Goal: Information Seeking & Learning: Check status

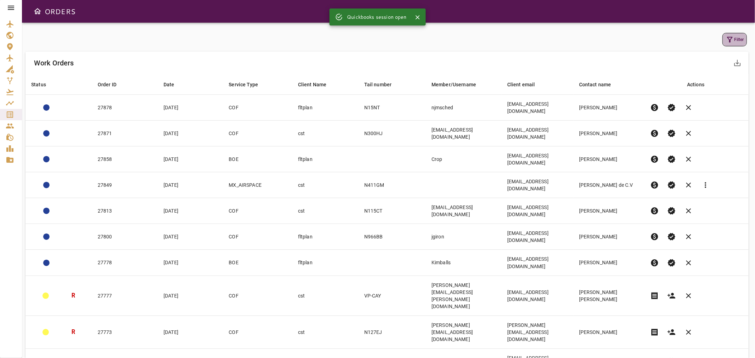
click at [734, 41] on icon "button" at bounding box center [730, 39] width 8 height 8
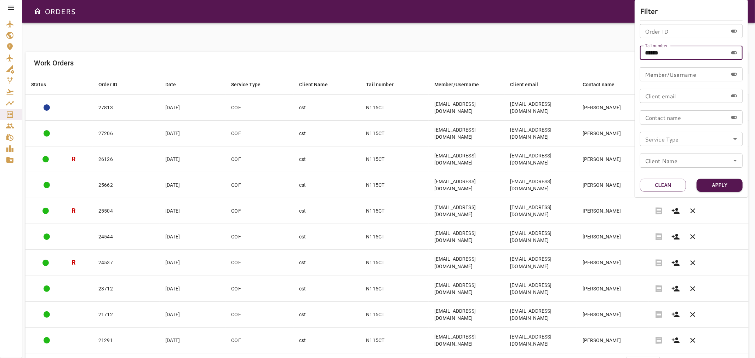
drag, startPoint x: 682, startPoint y: 51, endPoint x: 651, endPoint y: 53, distance: 30.9
click at [651, 53] on input "******" at bounding box center [684, 53] width 88 height 14
click at [506, 36] on div at bounding box center [377, 179] width 755 height 358
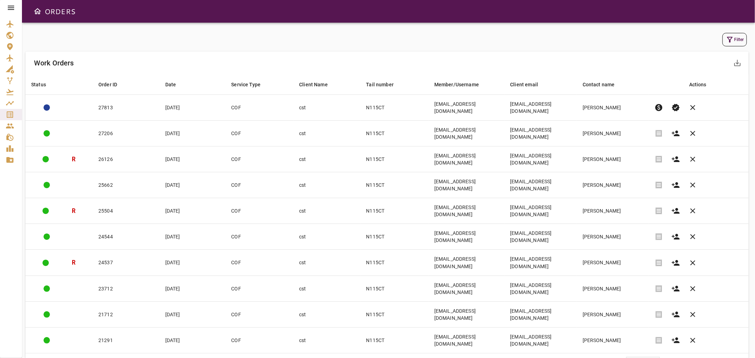
click at [13, 9] on icon at bounding box center [11, 8] width 8 height 8
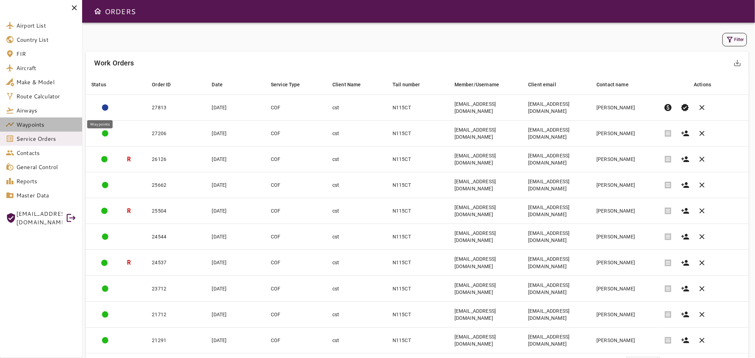
click at [34, 131] on link "Waypoints" at bounding box center [41, 125] width 82 height 14
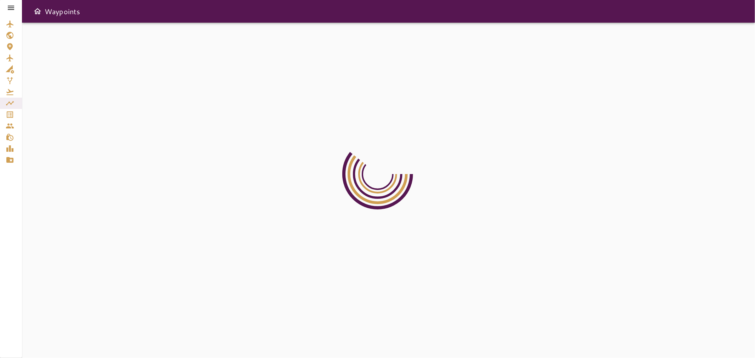
click at [12, 9] on icon at bounding box center [11, 8] width 6 height 4
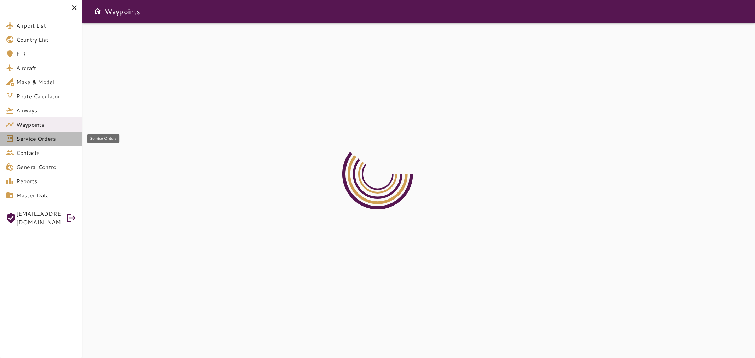
click at [31, 139] on span "Service Orders" at bounding box center [46, 139] width 60 height 8
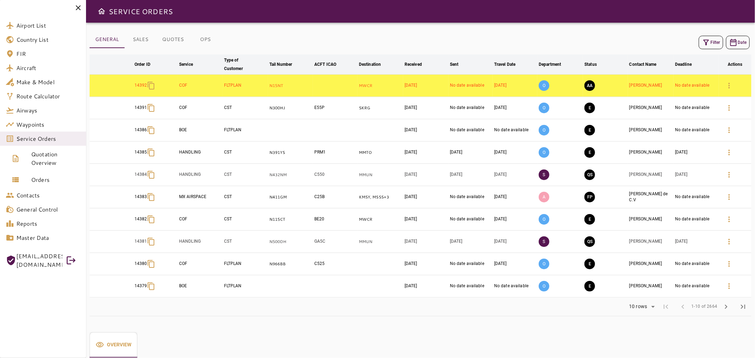
click at [81, 6] on icon at bounding box center [78, 8] width 8 height 8
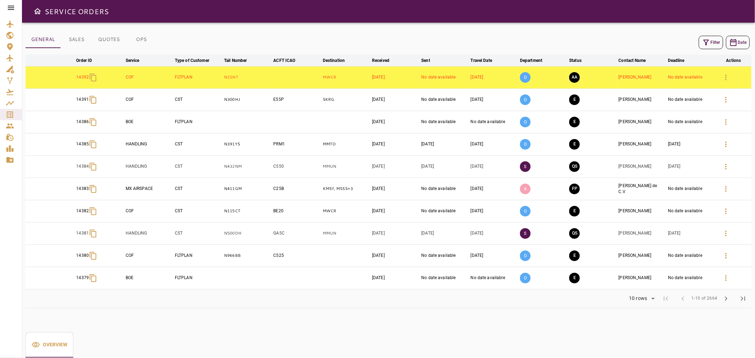
click at [710, 41] on button "Filter" at bounding box center [711, 42] width 24 height 13
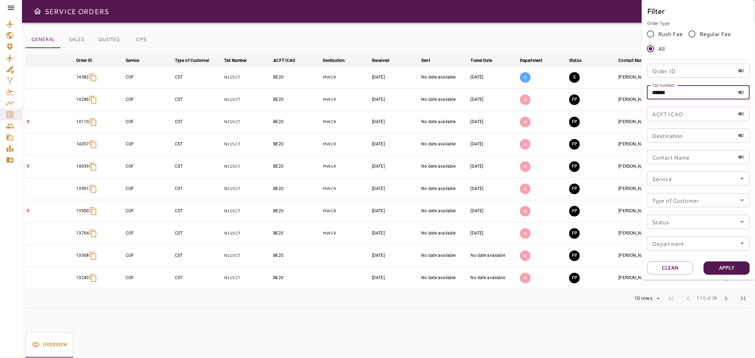
drag, startPoint x: 657, startPoint y: 90, endPoint x: 739, endPoint y: 92, distance: 82.5
click at [739, 92] on div "****** Tail number" at bounding box center [698, 92] width 103 height 14
type input "******"
click at [723, 267] on button "Apply" at bounding box center [727, 268] width 46 height 13
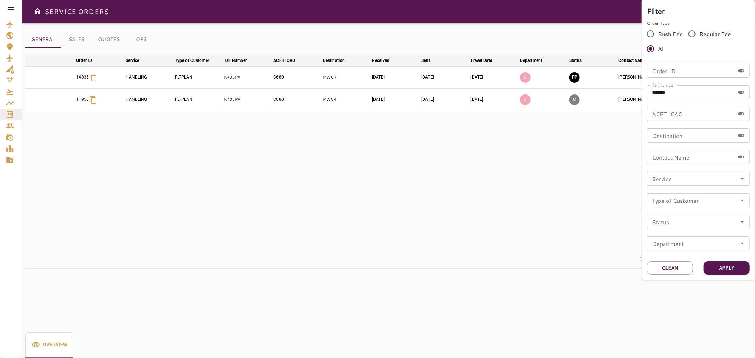
drag, startPoint x: 364, startPoint y: 157, endPoint x: 365, endPoint y: 163, distance: 6.5
click at [364, 160] on div at bounding box center [377, 179] width 755 height 358
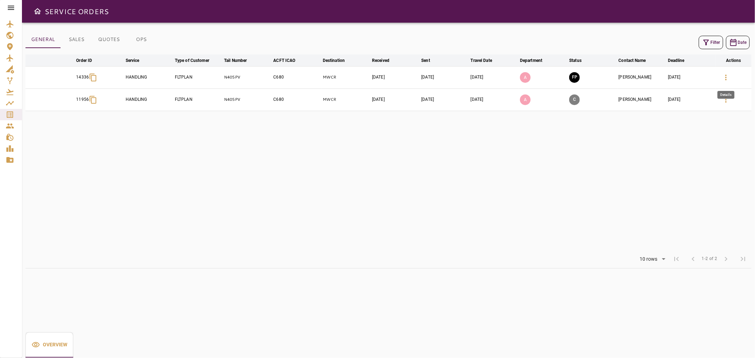
click at [724, 75] on icon "button" at bounding box center [726, 77] width 8 height 8
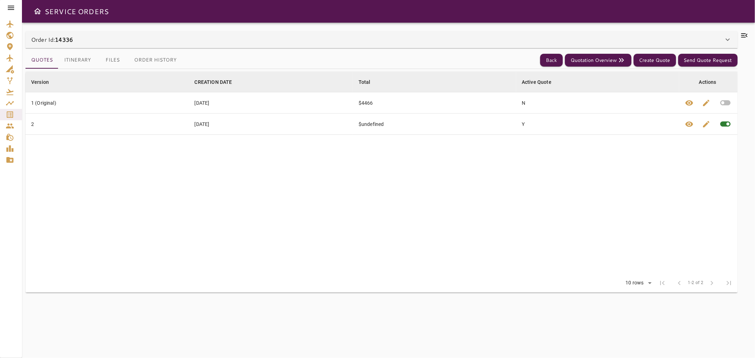
click at [115, 60] on button "Files" at bounding box center [113, 60] width 32 height 17
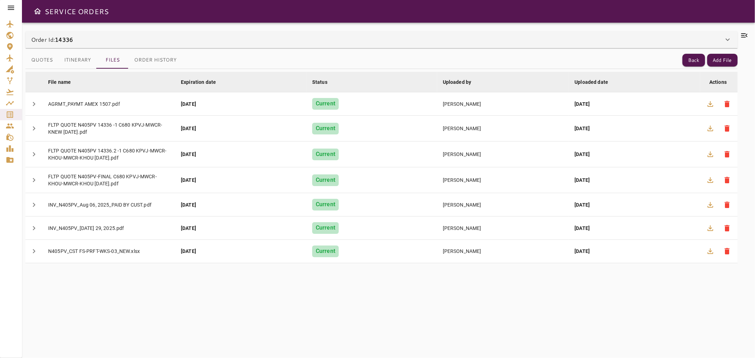
click at [744, 34] on icon at bounding box center [744, 35] width 8 height 8
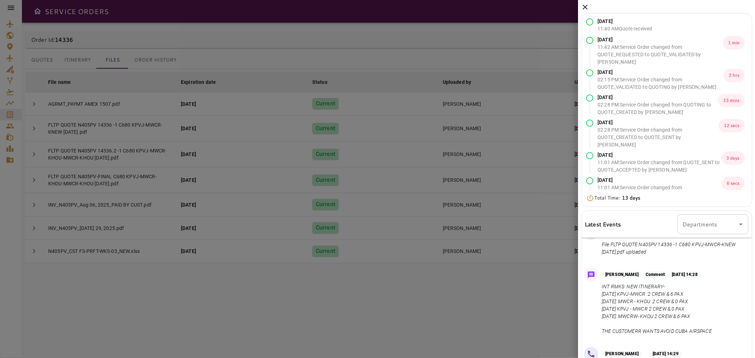
click at [586, 4] on icon at bounding box center [585, 7] width 8 height 8
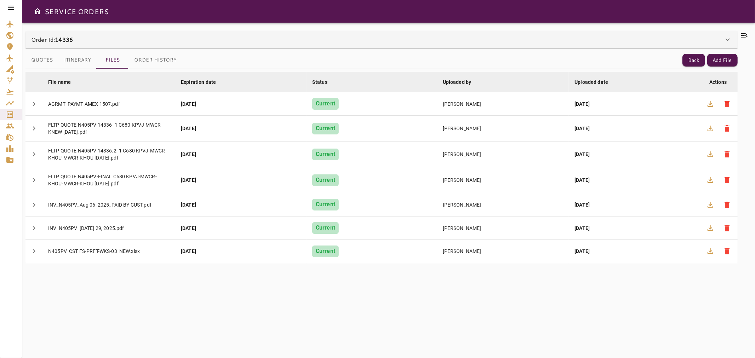
click at [382, 330] on div "File name arrow_downward Expiration date arrow_downward Status arrow_downward U…" at bounding box center [381, 209] width 712 height 281
click at [689, 59] on button "Back" at bounding box center [694, 60] width 23 height 13
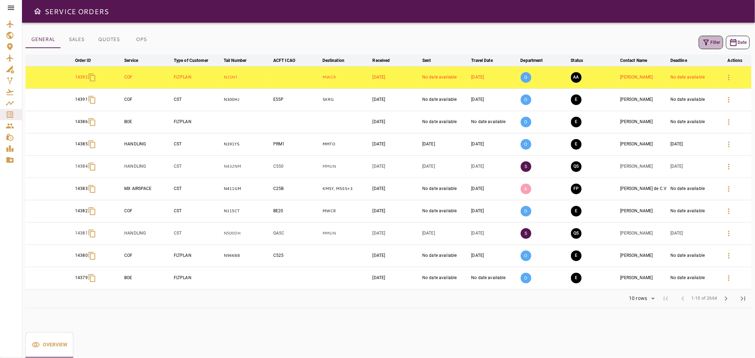
click at [709, 40] on icon "button" at bounding box center [706, 42] width 8 height 8
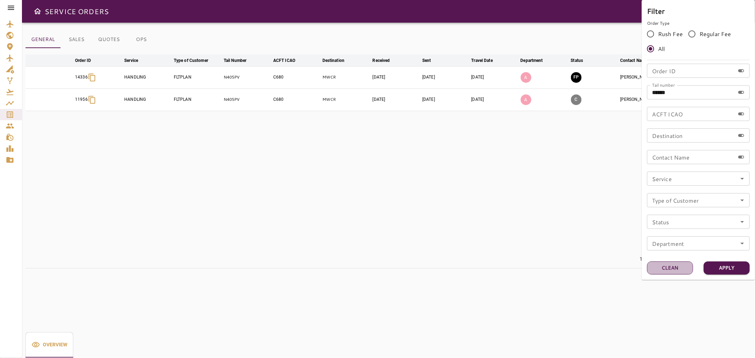
drag, startPoint x: 660, startPoint y: 266, endPoint x: 476, endPoint y: 206, distance: 194.2
click at [660, 266] on button "Clean" at bounding box center [670, 268] width 46 height 13
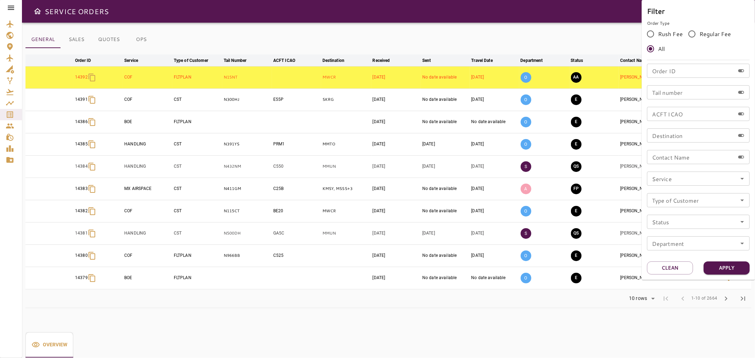
click at [330, 44] on div at bounding box center [377, 179] width 755 height 358
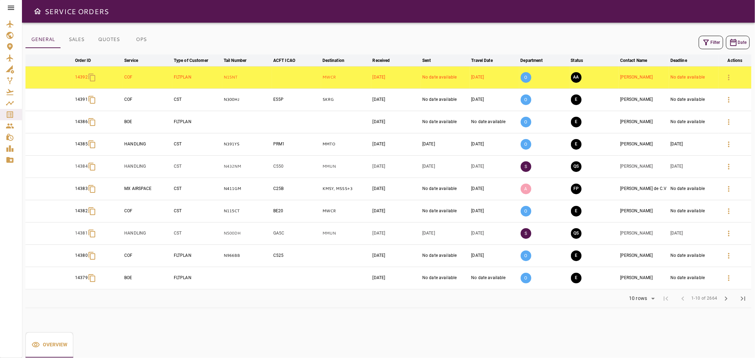
click at [710, 45] on icon "button" at bounding box center [706, 42] width 8 height 8
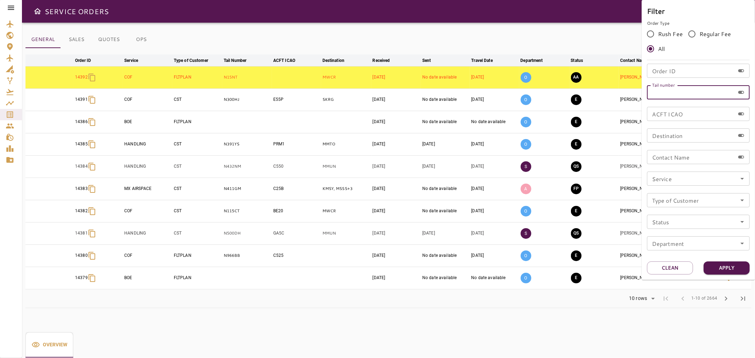
click at [671, 97] on input "Tail number" at bounding box center [691, 92] width 88 height 14
type input "******"
click at [727, 269] on button "Apply" at bounding box center [727, 268] width 46 height 13
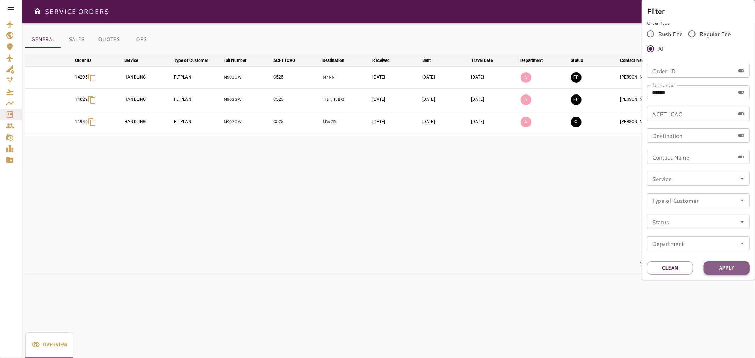
click at [730, 270] on button "Apply" at bounding box center [727, 268] width 46 height 13
click at [372, 203] on div at bounding box center [377, 179] width 755 height 358
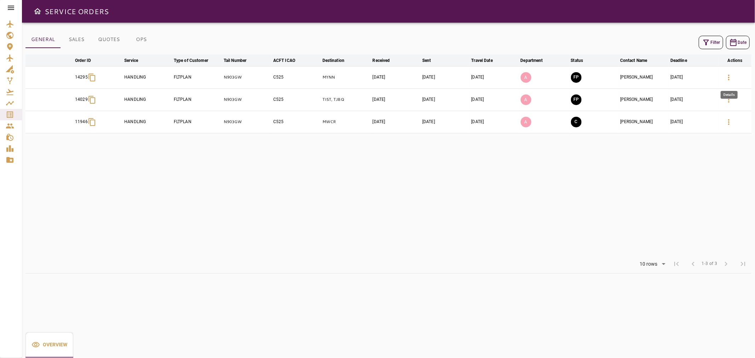
click at [728, 77] on icon "button" at bounding box center [729, 77] width 8 height 8
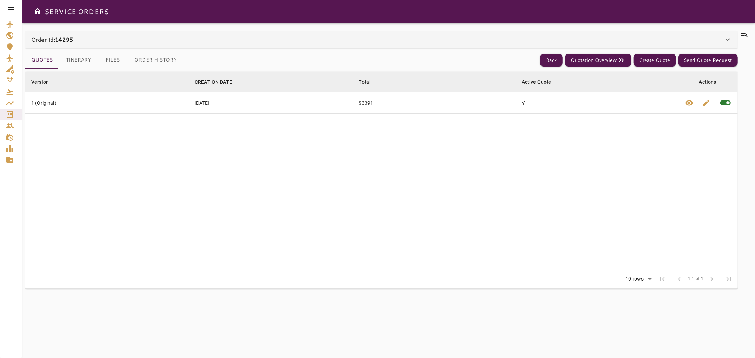
click at [745, 33] on icon at bounding box center [744, 35] width 8 height 8
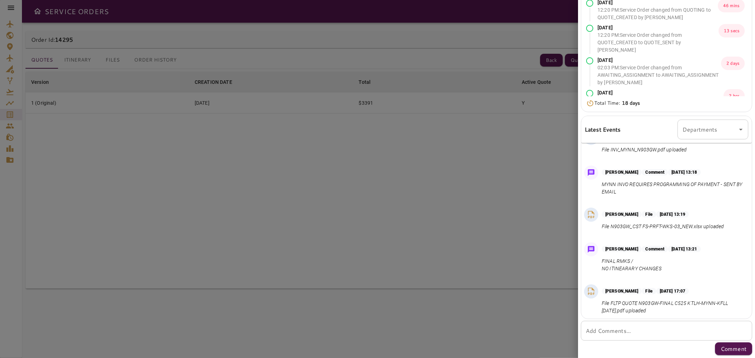
scroll to position [412, 0]
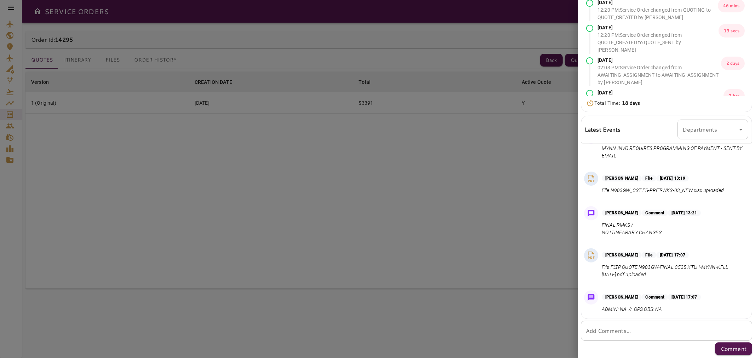
drag, startPoint x: 594, startPoint y: 334, endPoint x: 588, endPoint y: 334, distance: 5.7
click at [594, 334] on textarea "Add Comments..." at bounding box center [666, 331] width 161 height 8
click at [611, 330] on textarea "**********" at bounding box center [663, 331] width 155 height 8
paste textarea "**********"
type textarea "**********"
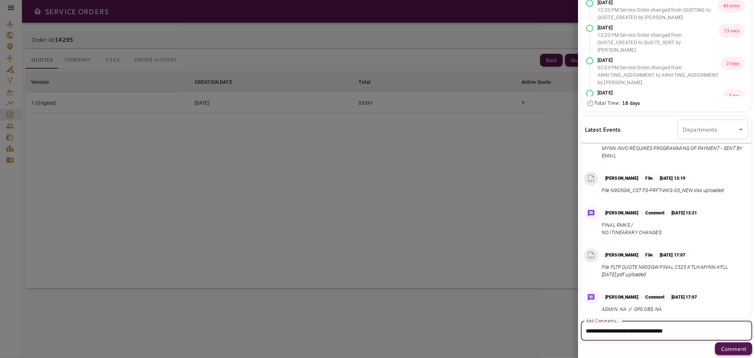
click at [725, 351] on p "Comment" at bounding box center [734, 349] width 26 height 8
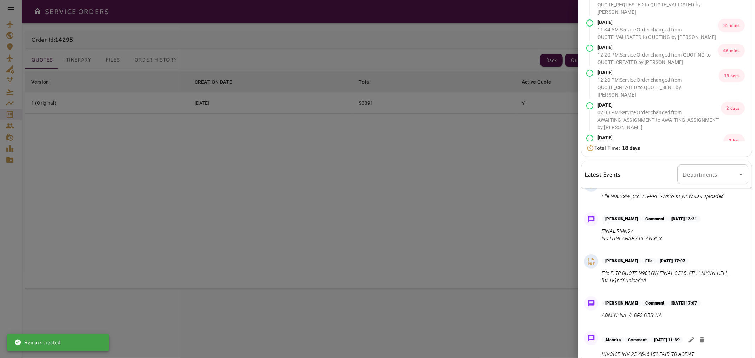
scroll to position [0, 0]
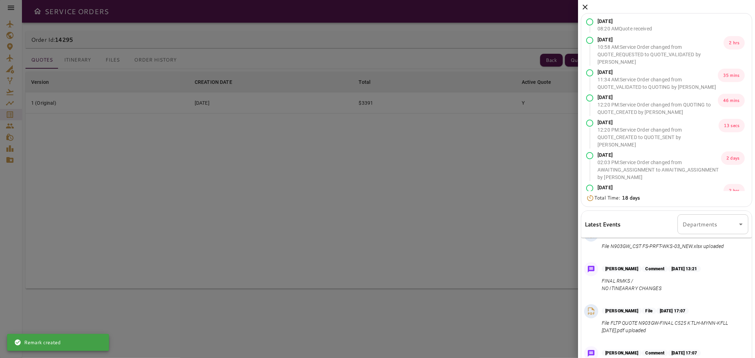
click at [586, 7] on icon at bounding box center [585, 7] width 8 height 8
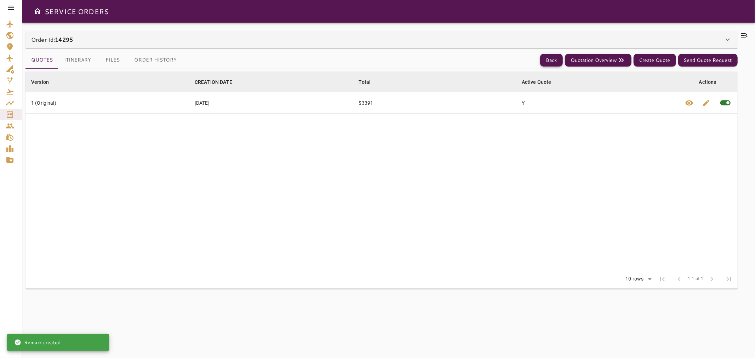
click at [553, 61] on button "Back" at bounding box center [551, 60] width 23 height 13
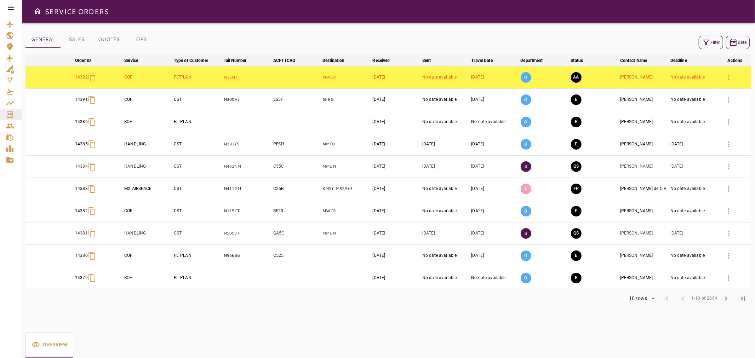
click at [710, 41] on button "Filter" at bounding box center [711, 42] width 24 height 13
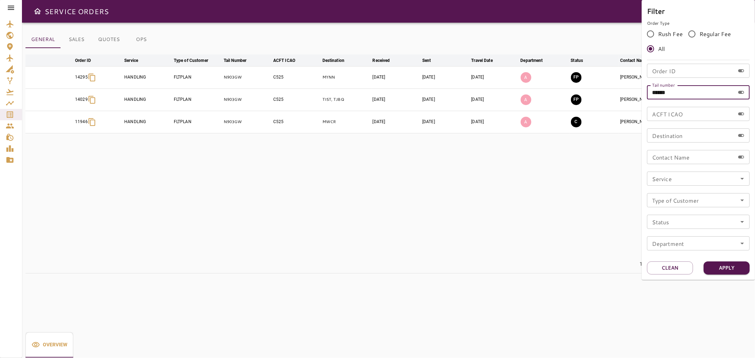
drag, startPoint x: 658, startPoint y: 93, endPoint x: 755, endPoint y: 93, distance: 97.4
click at [755, 93] on div "Filter Order Type Rush Fee Regular Fee All Order ID Order ID Tail number ******…" at bounding box center [698, 140] width 113 height 280
type input "*****"
click at [717, 269] on button "Apply" at bounding box center [727, 268] width 46 height 13
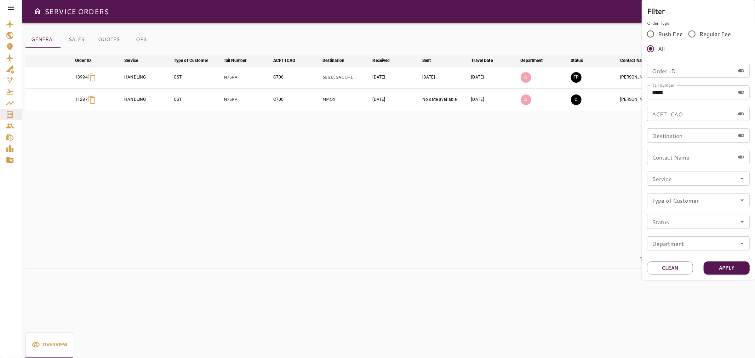
click at [521, 173] on div at bounding box center [377, 179] width 755 height 358
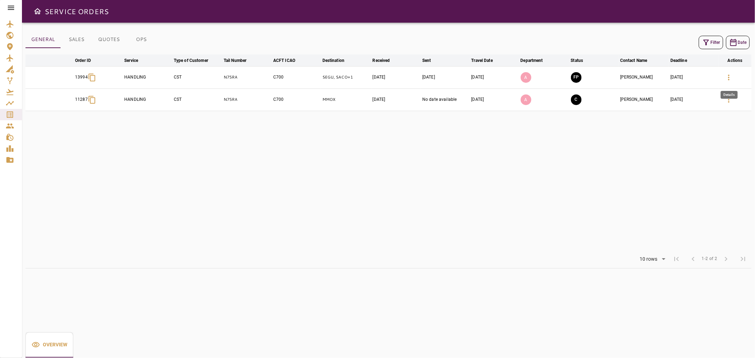
click at [732, 78] on icon "button" at bounding box center [729, 77] width 8 height 8
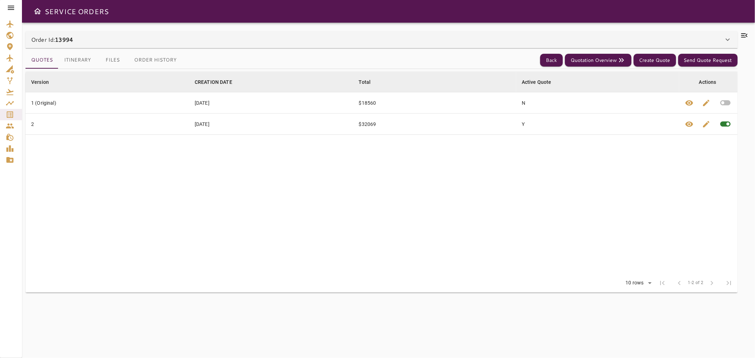
click at [746, 37] on icon at bounding box center [744, 35] width 8 height 8
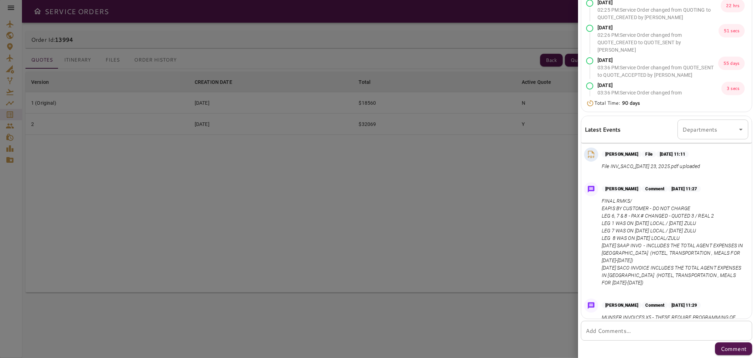
scroll to position [1465, 0]
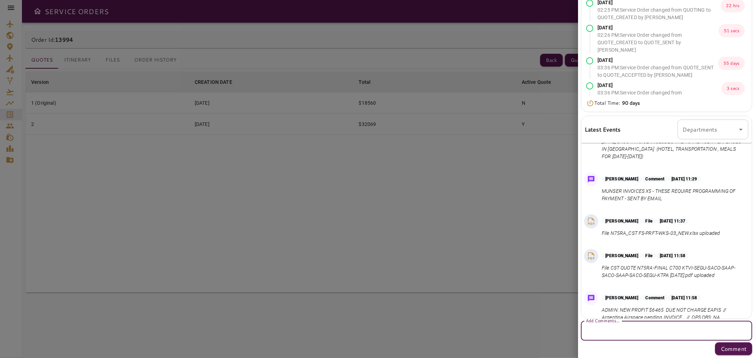
click at [616, 331] on textarea "Add Comments..." at bounding box center [666, 331] width 161 height 8
click at [626, 327] on textarea "********" at bounding box center [663, 331] width 155 height 8
paste textarea "**********"
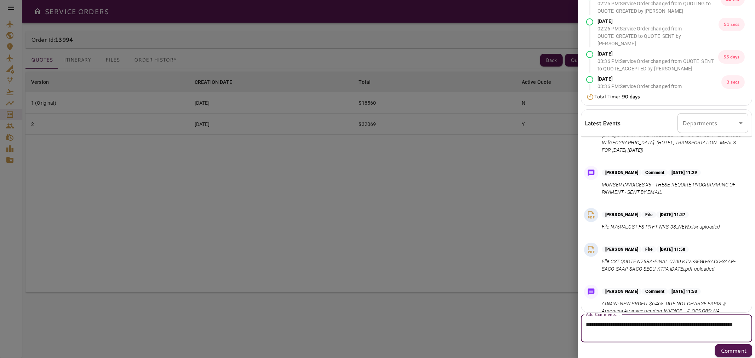
scroll to position [103, 0]
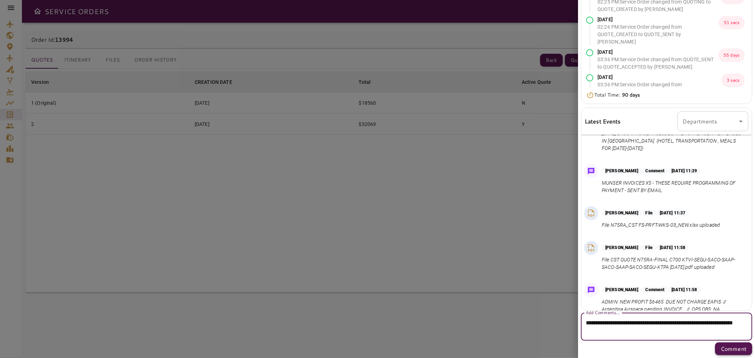
type textarea "**********"
click at [724, 346] on p "Comment" at bounding box center [734, 349] width 26 height 8
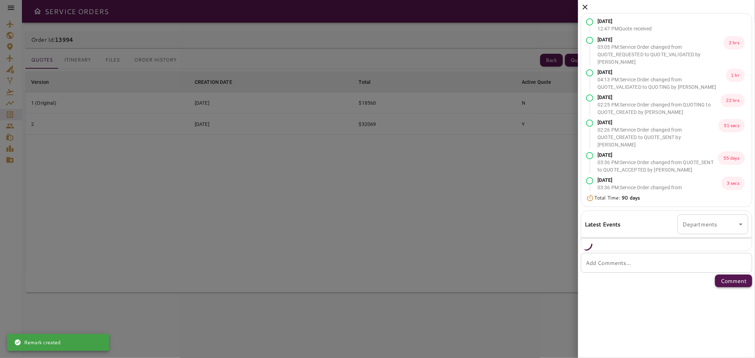
scroll to position [0, 0]
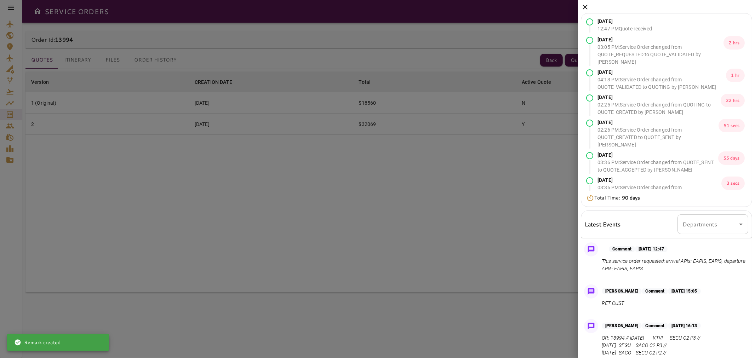
click at [584, 6] on icon at bounding box center [585, 7] width 5 height 5
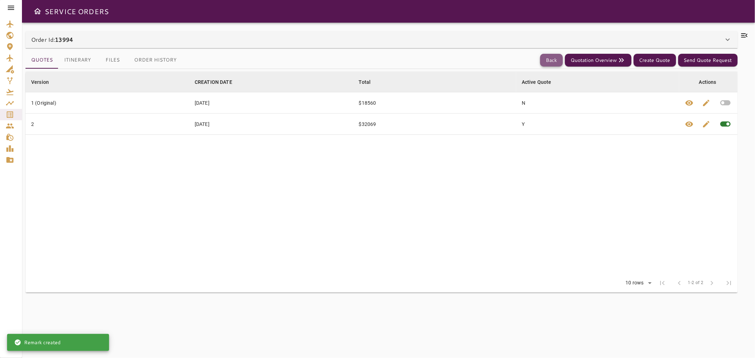
click at [549, 61] on button "Back" at bounding box center [551, 60] width 23 height 13
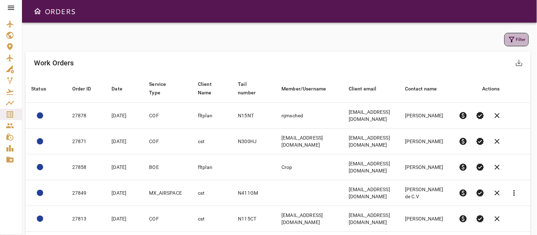
click at [519, 40] on button "Filter" at bounding box center [517, 39] width 24 height 13
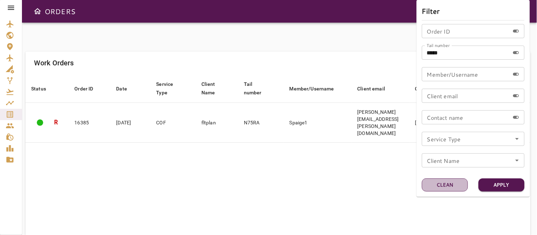
drag, startPoint x: 442, startPoint y: 186, endPoint x: 441, endPoint y: 190, distance: 3.7
click at [442, 188] on button "Clean" at bounding box center [445, 185] width 46 height 13
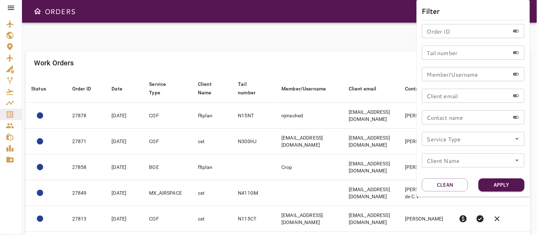
click at [520, 139] on icon "Open" at bounding box center [517, 139] width 8 height 8
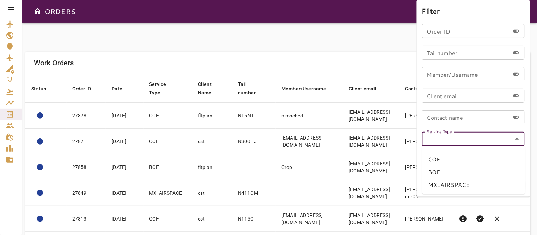
click at [434, 173] on li "BOE" at bounding box center [473, 172] width 103 height 13
type input "***"
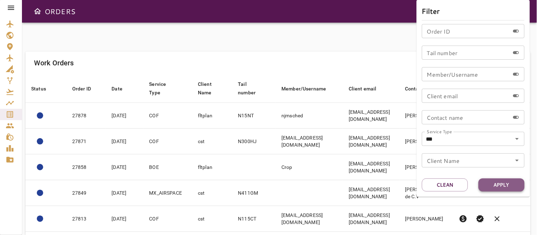
click at [493, 186] on button "Apply" at bounding box center [502, 185] width 46 height 13
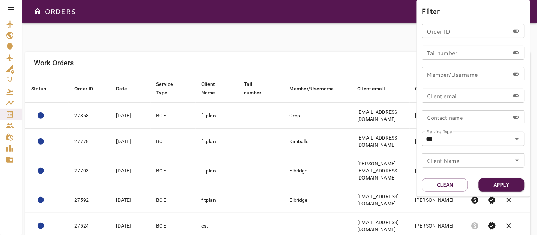
click at [311, 53] on div at bounding box center [268, 117] width 537 height 235
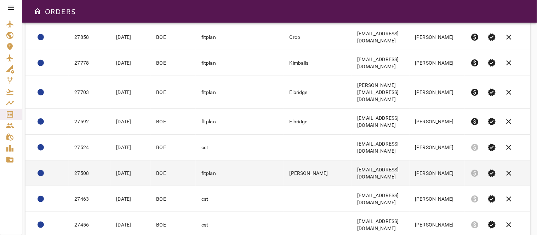
scroll to position [153, 0]
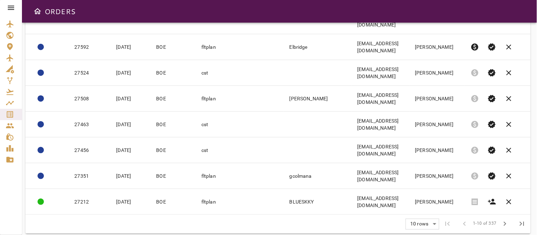
click at [423, 218] on body "ORDERS Filter Work Orders save_alt Status arrow_downward Order ID arrow_downwar…" at bounding box center [268, 117] width 537 height 235
click at [420, 220] on li "40" at bounding box center [423, 220] width 33 height 13
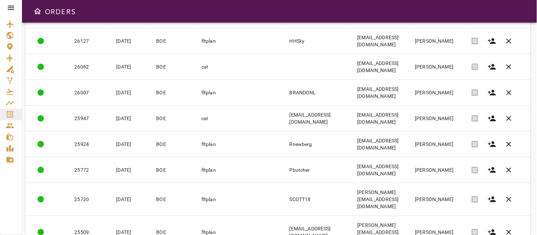
scroll to position [937, 0]
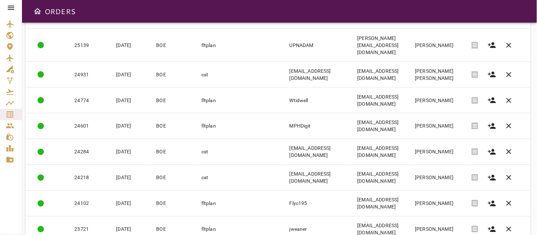
click at [422, 216] on body "ORDERS Filter Work Orders save_alt Status arrow_downward Order ID arrow_downwar…" at bounding box center [268, 117] width 537 height 235
click at [417, 203] on li "25" at bounding box center [423, 204] width 33 height 13
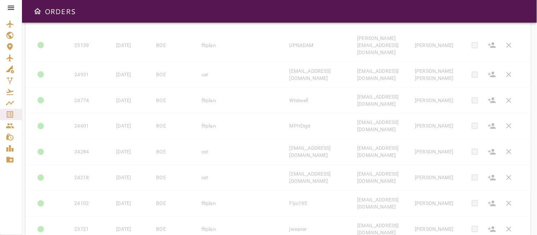
type input "**"
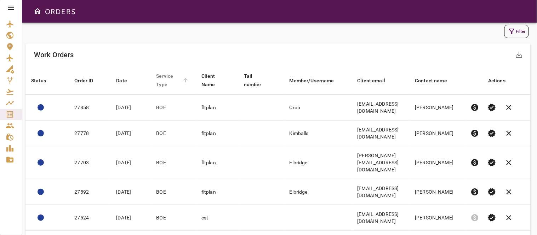
scroll to position [0, 0]
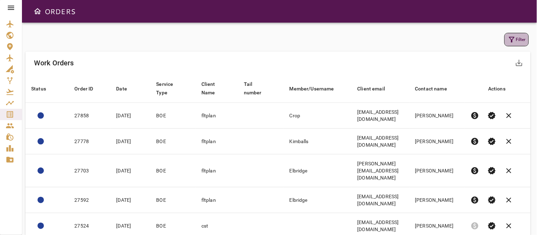
click at [512, 40] on icon "button" at bounding box center [512, 40] width 6 height 6
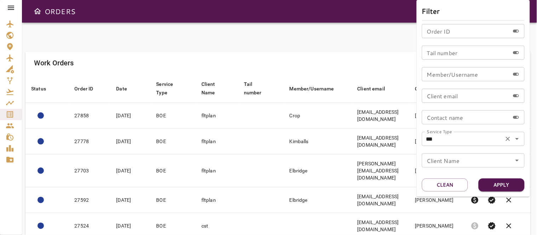
click at [518, 141] on icon "Open" at bounding box center [517, 139] width 8 height 8
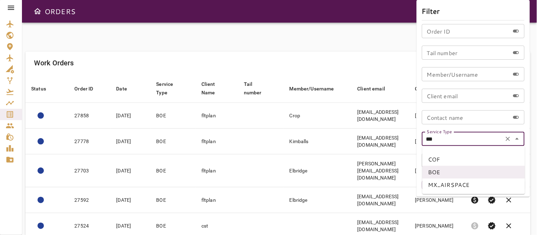
click at [440, 158] on li "COF" at bounding box center [473, 159] width 103 height 13
type input "***"
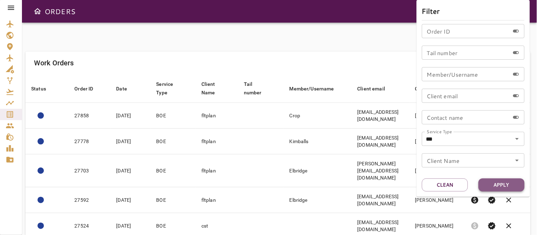
click at [487, 181] on button "Apply" at bounding box center [502, 185] width 46 height 13
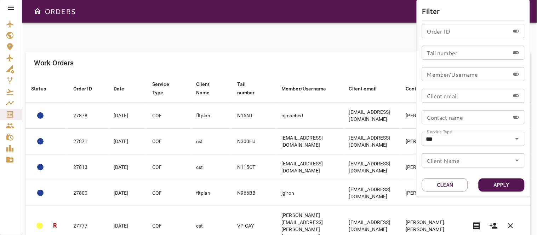
click at [275, 40] on div at bounding box center [268, 117] width 537 height 235
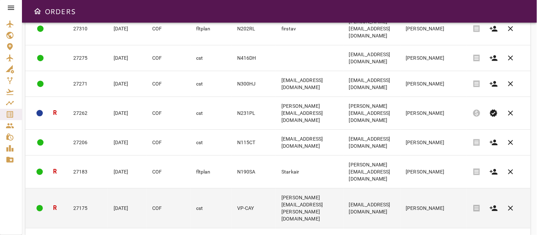
scroll to position [558, 0]
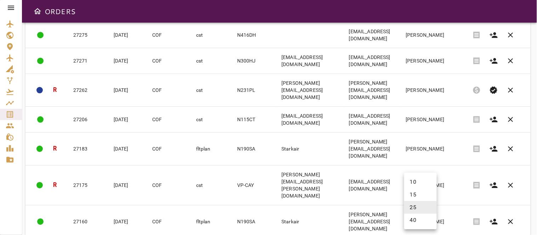
click at [429, 218] on body "ORDERS Filter Work Orders save_alt Status arrow_downward Order ID arrow_downwar…" at bounding box center [268, 117] width 537 height 235
click at [415, 218] on li "40" at bounding box center [420, 220] width 33 height 13
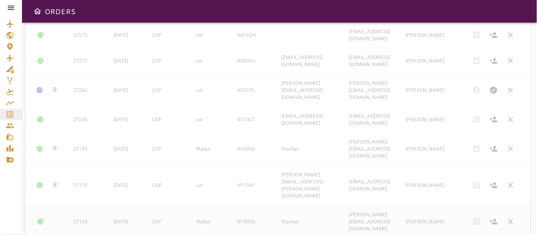
type input "**"
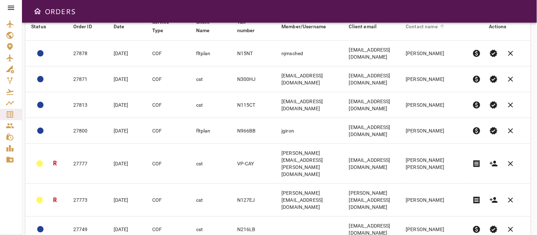
scroll to position [0, 0]
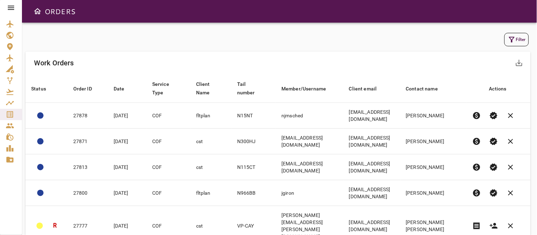
click at [527, 37] on button "Filter" at bounding box center [517, 39] width 24 height 13
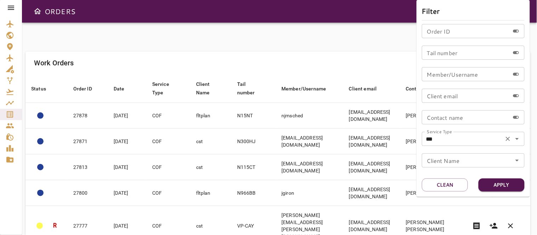
click at [516, 138] on icon "Open" at bounding box center [518, 139] width 4 height 2
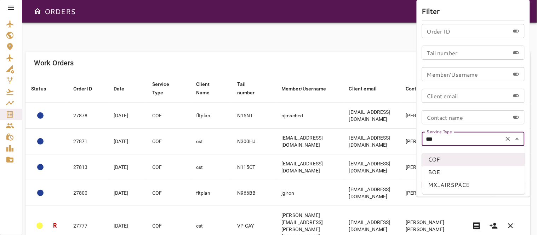
click at [434, 172] on li "BOE" at bounding box center [473, 172] width 103 height 13
type input "***"
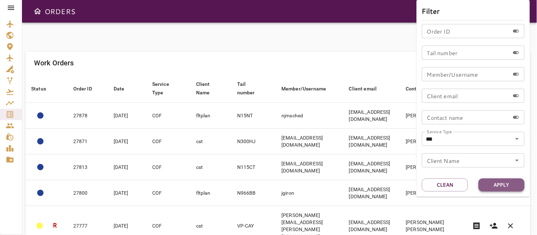
click at [502, 186] on button "Apply" at bounding box center [502, 185] width 46 height 13
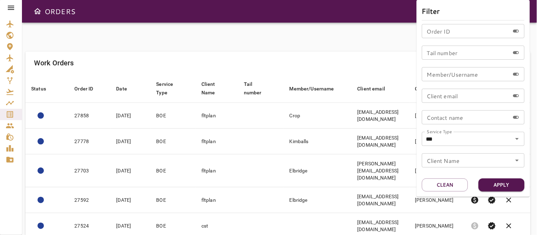
click at [285, 37] on div at bounding box center [268, 117] width 537 height 235
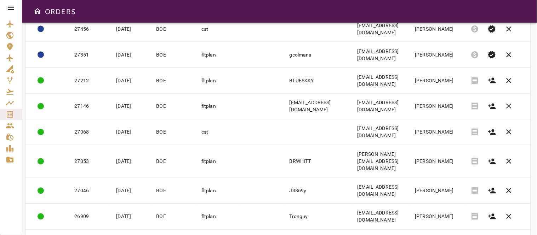
scroll to position [275, 0]
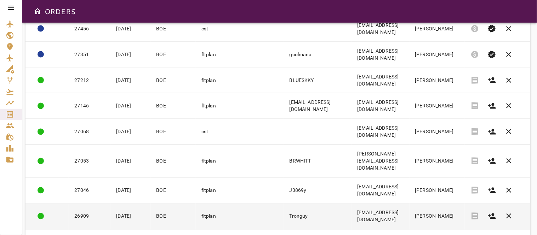
click at [238, 204] on td at bounding box center [261, 217] width 46 height 26
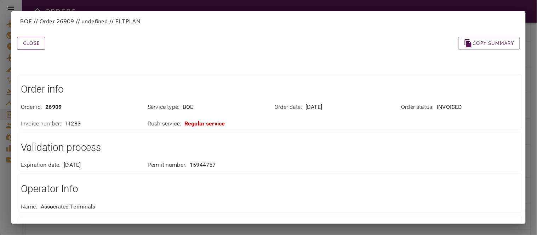
click at [38, 45] on button "Close" at bounding box center [31, 43] width 28 height 13
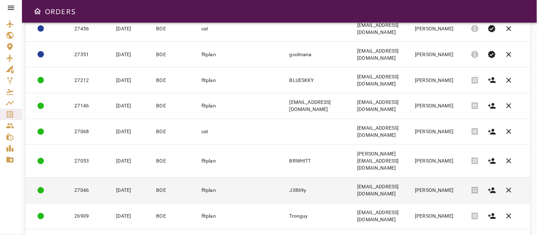
click at [87, 179] on td "27046" at bounding box center [90, 191] width 42 height 26
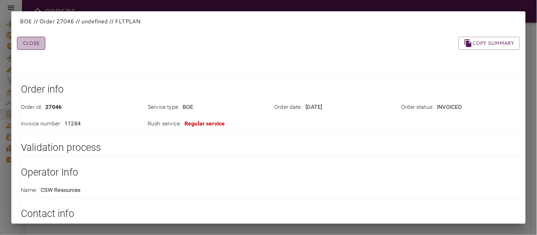
click at [33, 45] on button "Close" at bounding box center [31, 43] width 28 height 13
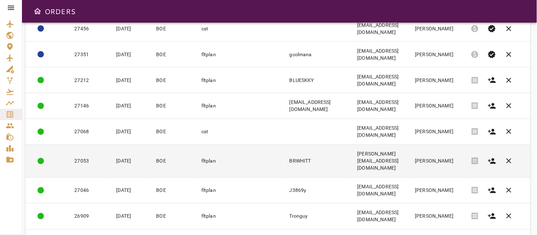
click at [87, 145] on td "27053" at bounding box center [90, 161] width 42 height 33
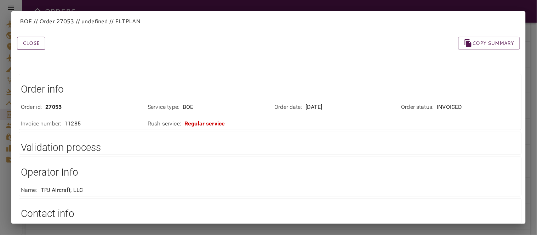
click at [27, 40] on button "Close" at bounding box center [31, 43] width 28 height 13
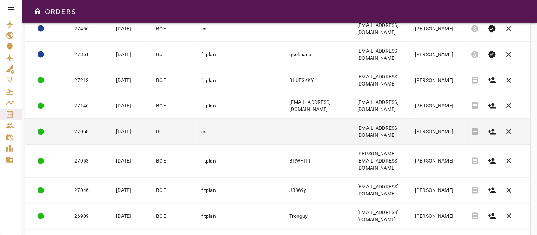
click at [89, 128] on td "27068" at bounding box center [90, 132] width 42 height 26
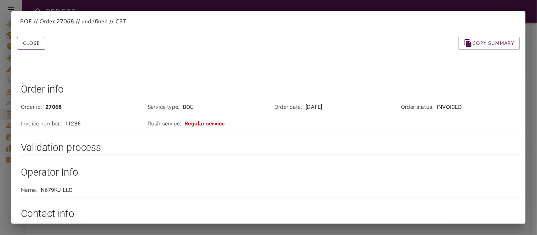
click at [30, 45] on button "Close" at bounding box center [31, 43] width 28 height 13
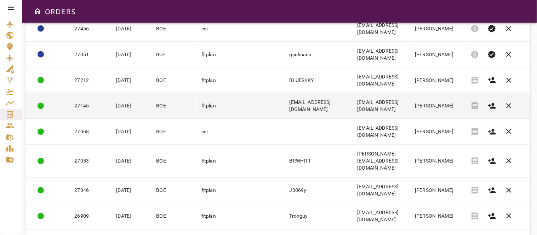
click at [94, 99] on td "27146" at bounding box center [90, 106] width 42 height 26
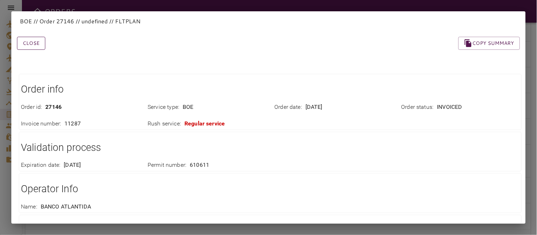
click at [35, 43] on button "Close" at bounding box center [31, 43] width 28 height 13
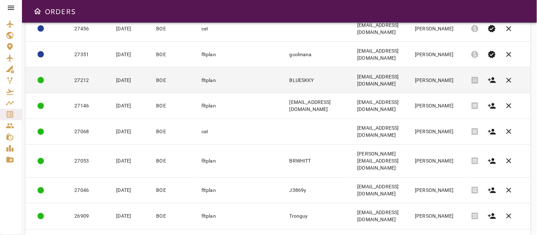
click at [91, 78] on td "27212" at bounding box center [90, 81] width 42 height 26
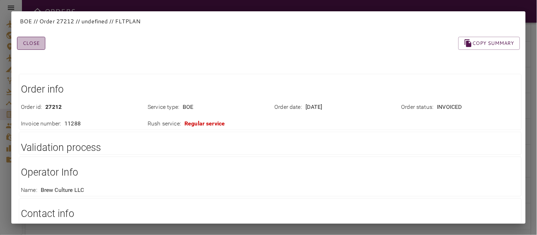
click at [25, 40] on button "Close" at bounding box center [31, 43] width 28 height 13
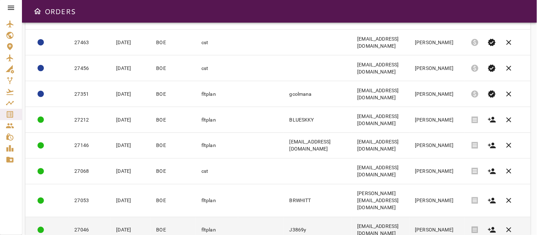
scroll to position [197, 0]
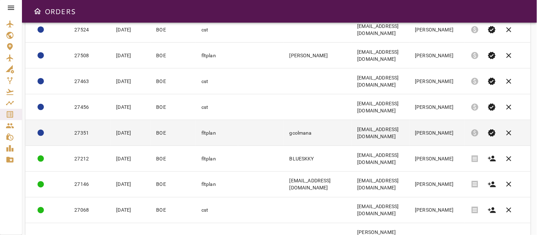
click at [89, 129] on td "27351" at bounding box center [90, 133] width 42 height 26
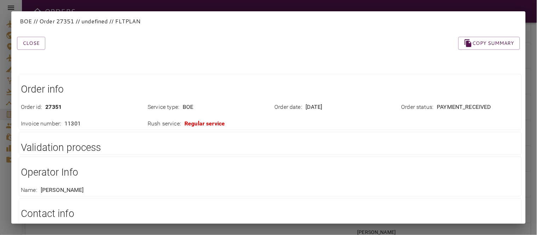
click at [40, 34] on div "Close Copy summary" at bounding box center [260, 35] width 520 height 30
click at [28, 42] on button "Close" at bounding box center [31, 43] width 28 height 13
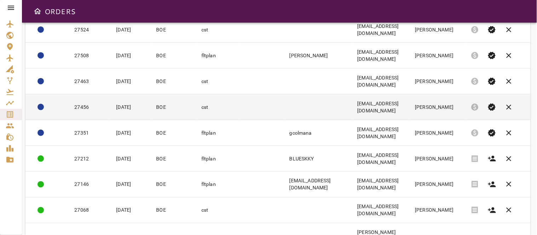
click at [89, 105] on td "27456" at bounding box center [90, 108] width 42 height 26
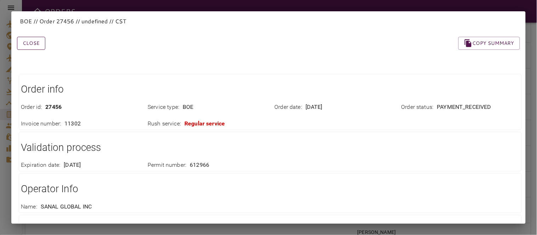
click at [36, 44] on button "Close" at bounding box center [31, 43] width 28 height 13
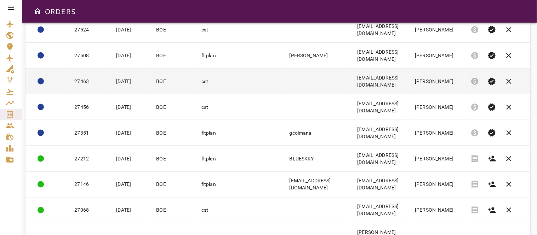
click at [88, 75] on td "27463" at bounding box center [90, 82] width 42 height 26
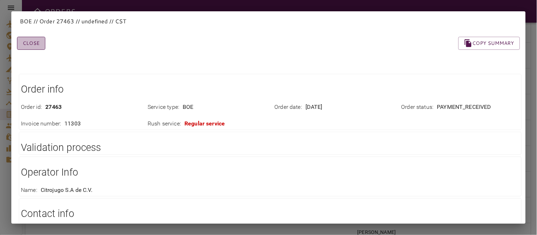
click at [34, 43] on button "Close" at bounding box center [31, 43] width 28 height 13
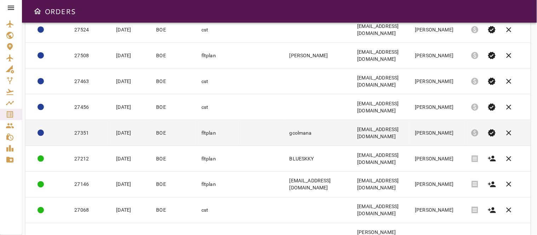
scroll to position [157, 0]
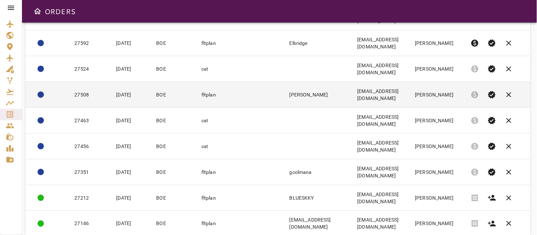
click at [82, 89] on td "27508" at bounding box center [90, 95] width 42 height 26
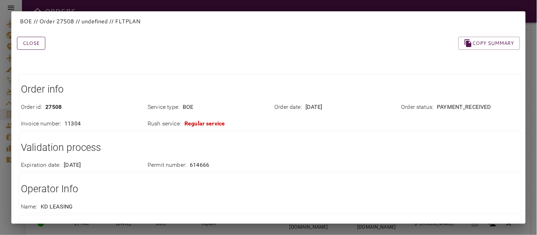
click at [33, 44] on button "Close" at bounding box center [31, 43] width 28 height 13
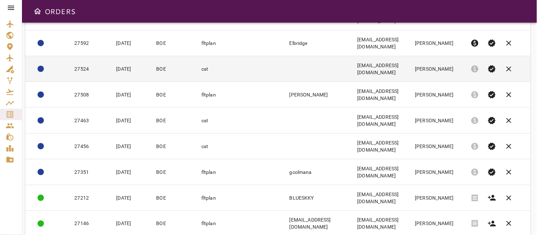
click at [89, 64] on td "27524" at bounding box center [90, 69] width 42 height 26
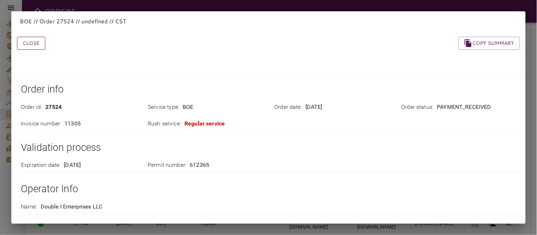
click at [30, 41] on button "Close" at bounding box center [31, 43] width 28 height 13
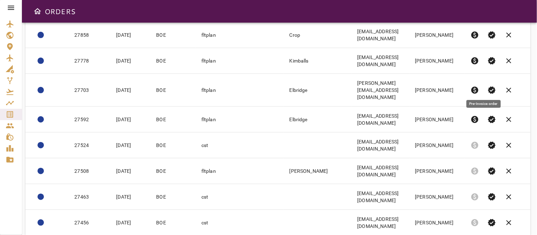
scroll to position [0, 0]
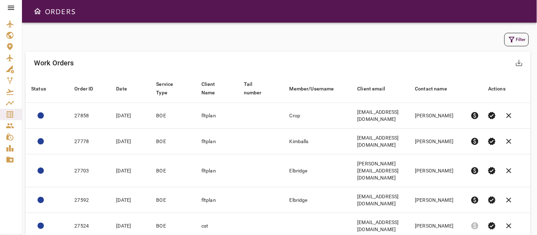
click at [512, 42] on icon "button" at bounding box center [512, 40] width 6 height 6
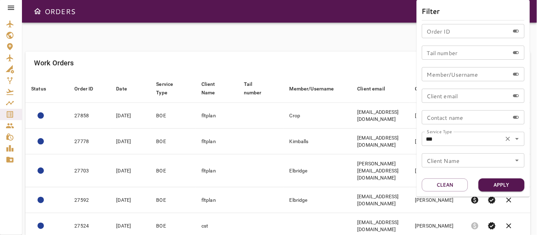
click at [516, 138] on icon "Open" at bounding box center [517, 139] width 8 height 8
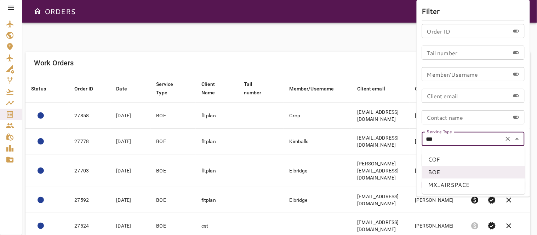
click at [449, 158] on li "COF" at bounding box center [473, 159] width 103 height 13
type input "***"
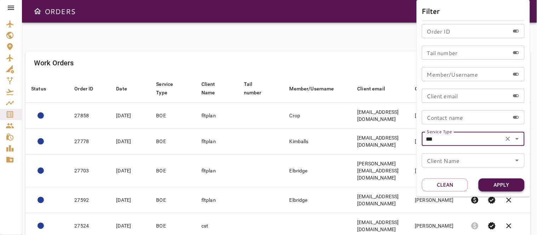
click at [494, 182] on button "Apply" at bounding box center [502, 185] width 46 height 13
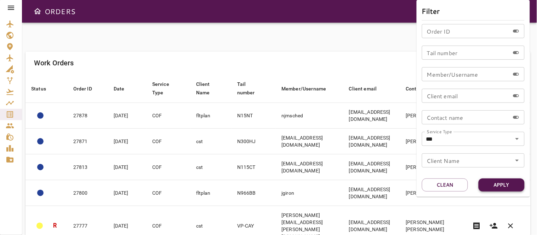
click at [493, 182] on button "Apply" at bounding box center [502, 185] width 46 height 13
click at [345, 49] on div at bounding box center [268, 117] width 537 height 235
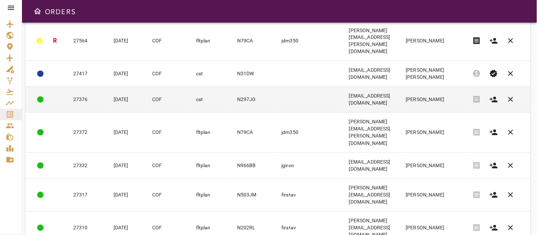
scroll to position [317, 0]
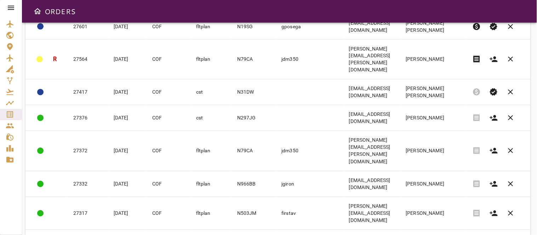
click at [332, 7] on div "ORDERS" at bounding box center [279, 11] width 515 height 23
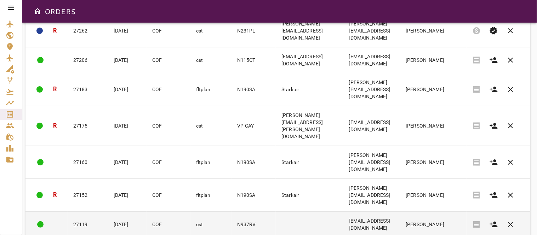
scroll to position [632, 0]
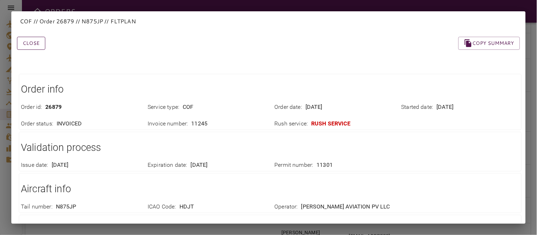
click at [33, 44] on button "Close" at bounding box center [31, 43] width 28 height 13
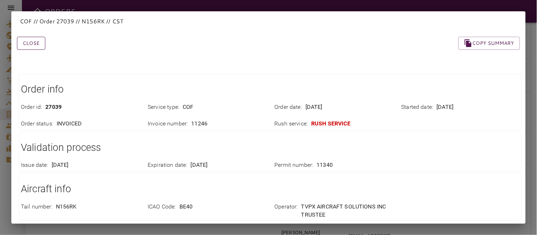
click at [25, 40] on button "Close" at bounding box center [31, 43] width 28 height 13
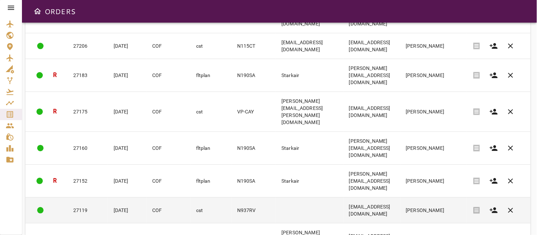
click at [82, 198] on td "27119" at bounding box center [88, 211] width 40 height 26
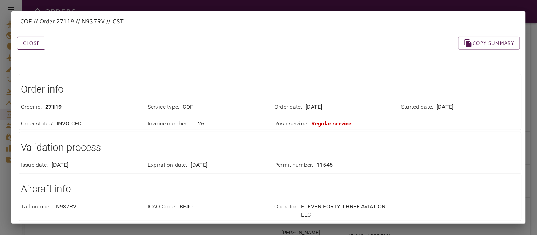
click at [33, 45] on button "Close" at bounding box center [31, 43] width 28 height 13
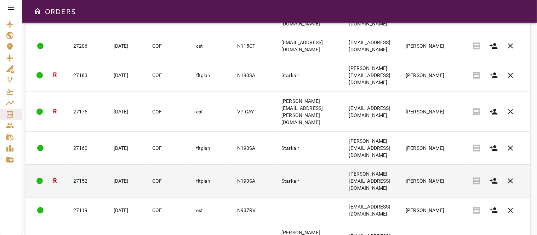
click at [84, 165] on td "27152" at bounding box center [88, 181] width 40 height 33
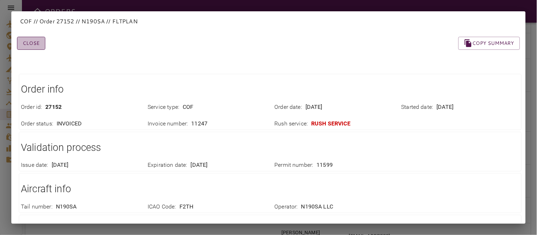
click at [31, 47] on button "Close" at bounding box center [31, 43] width 28 height 13
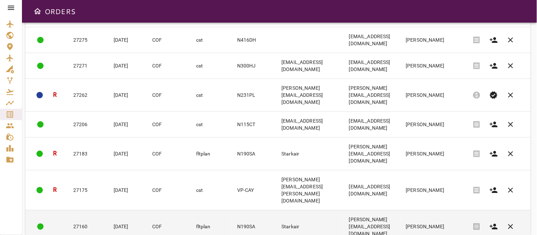
scroll to position [514, 0]
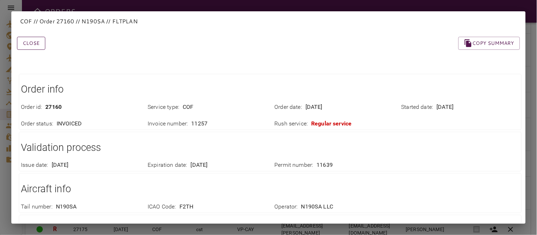
click at [34, 44] on button "Close" at bounding box center [31, 43] width 28 height 13
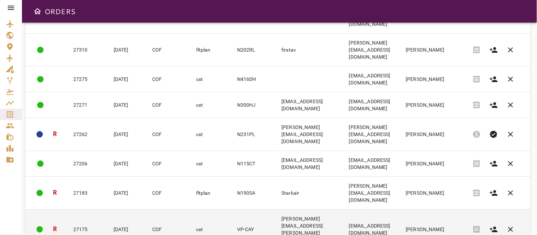
click at [79, 210] on td "27175" at bounding box center [88, 230] width 40 height 40
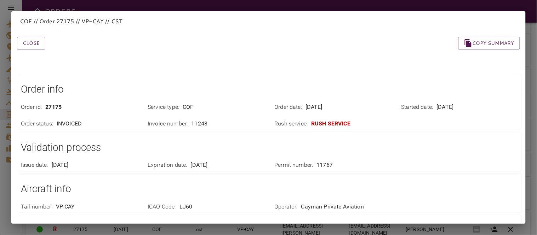
click at [36, 46] on button "Close" at bounding box center [31, 43] width 28 height 13
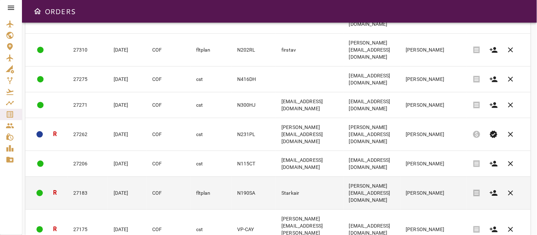
click at [90, 177] on td "27183" at bounding box center [88, 193] width 40 height 33
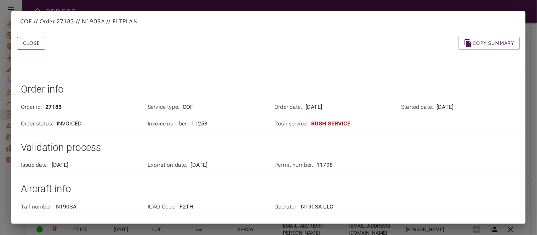
drag, startPoint x: 33, startPoint y: 36, endPoint x: 36, endPoint y: 42, distance: 6.2
click at [34, 36] on div "Close Copy summary" at bounding box center [260, 35] width 520 height 30
click at [36, 43] on button "Close" at bounding box center [31, 43] width 28 height 13
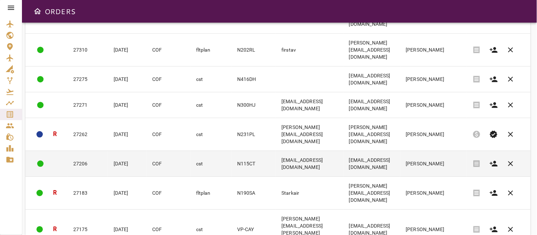
click at [154, 151] on td "COF" at bounding box center [169, 164] width 44 height 26
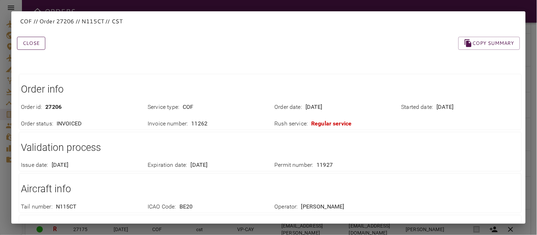
click at [40, 42] on button "Close" at bounding box center [31, 43] width 28 height 13
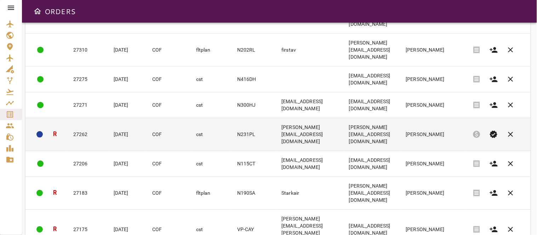
click at [85, 118] on td "27262" at bounding box center [88, 134] width 40 height 33
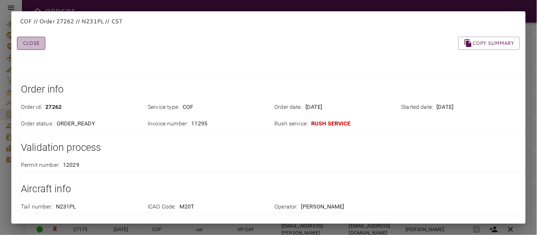
click at [34, 39] on button "Close" at bounding box center [31, 43] width 28 height 13
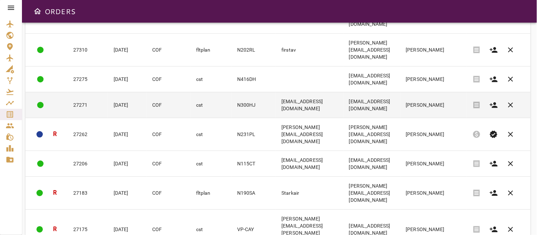
click at [87, 92] on td "27271" at bounding box center [88, 105] width 40 height 26
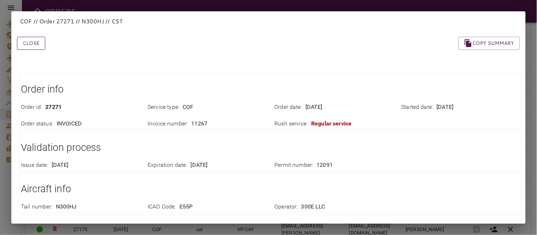
click at [27, 45] on button "Close" at bounding box center [31, 43] width 28 height 13
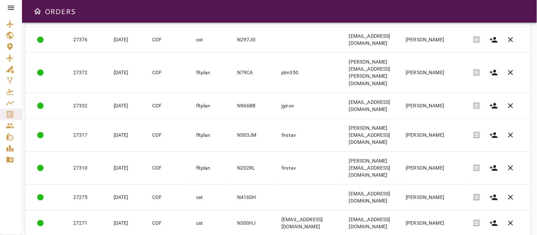
scroll to position [357, 0]
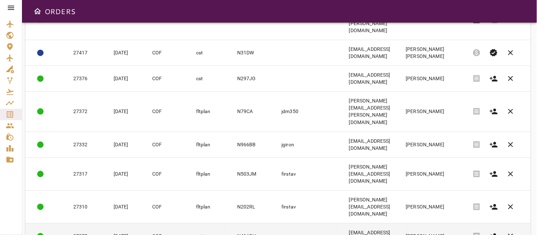
click at [190, 224] on td "cst" at bounding box center [210, 237] width 41 height 26
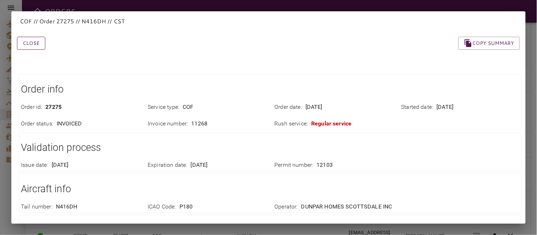
click at [35, 46] on button "Close" at bounding box center [31, 43] width 28 height 13
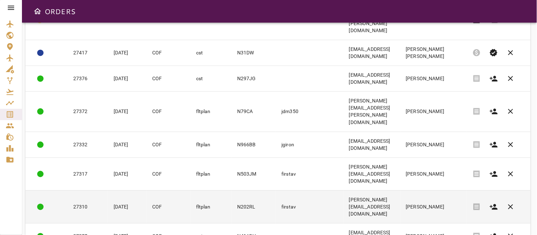
click at [148, 191] on td "COF" at bounding box center [169, 207] width 44 height 33
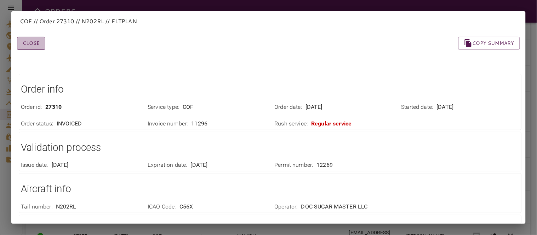
click at [40, 46] on button "Close" at bounding box center [31, 43] width 28 height 13
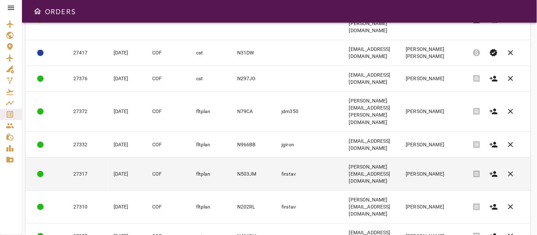
click at [92, 158] on td "27317" at bounding box center [88, 174] width 40 height 33
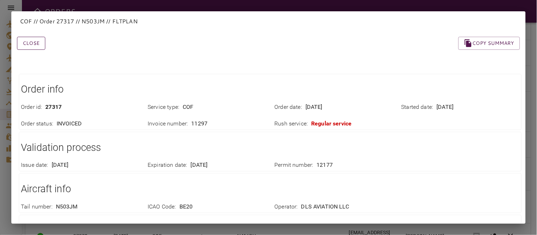
click at [35, 47] on button "Close" at bounding box center [31, 43] width 28 height 13
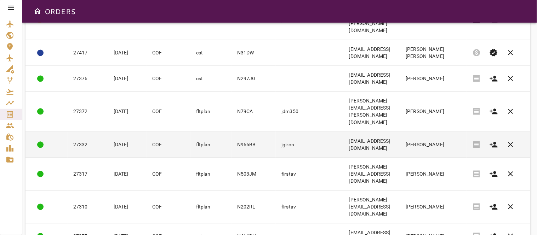
click at [84, 132] on td "27332" at bounding box center [88, 145] width 40 height 26
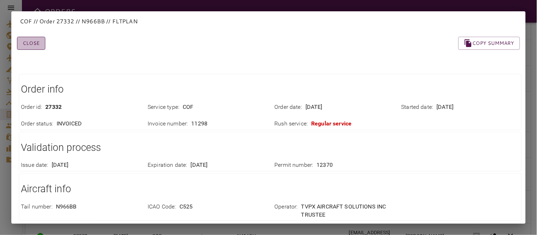
click at [30, 38] on button "Close" at bounding box center [31, 43] width 28 height 13
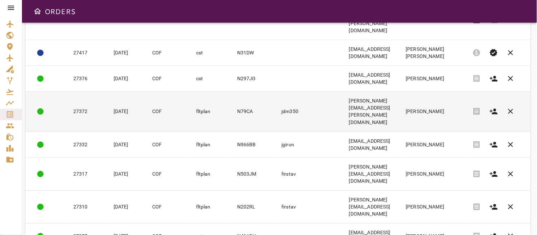
click at [87, 92] on td "27372" at bounding box center [88, 112] width 40 height 40
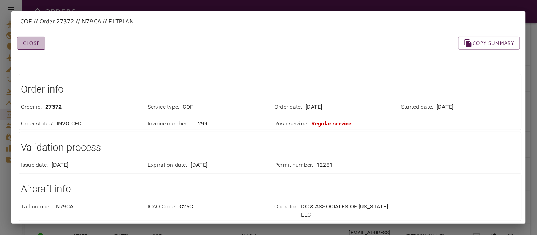
click at [34, 45] on button "Close" at bounding box center [31, 43] width 28 height 13
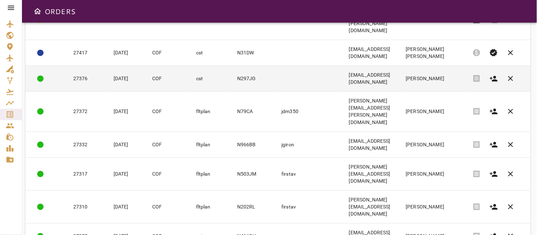
click at [90, 66] on td "27376" at bounding box center [88, 79] width 40 height 26
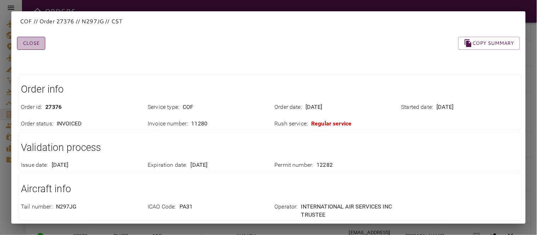
click at [37, 45] on button "Close" at bounding box center [31, 43] width 28 height 13
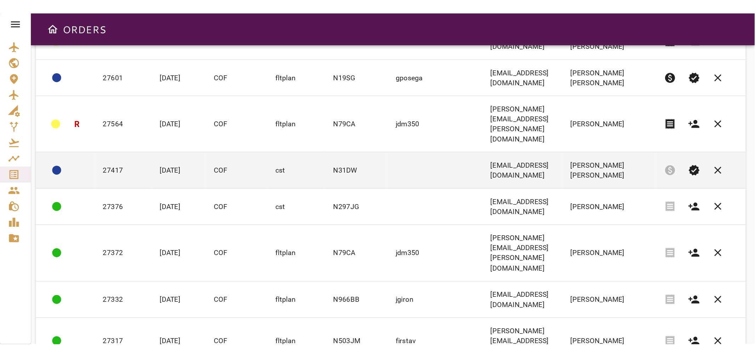
scroll to position [278, 0]
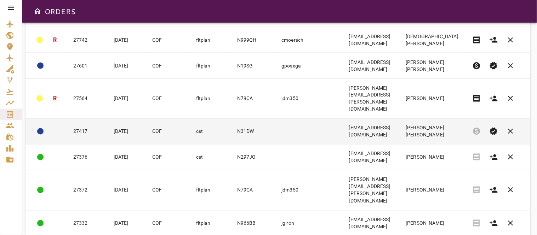
click at [82, 119] on td "27417" at bounding box center [88, 132] width 40 height 26
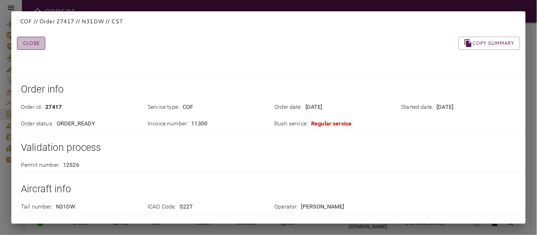
click at [28, 43] on button "Close" at bounding box center [31, 43] width 28 height 13
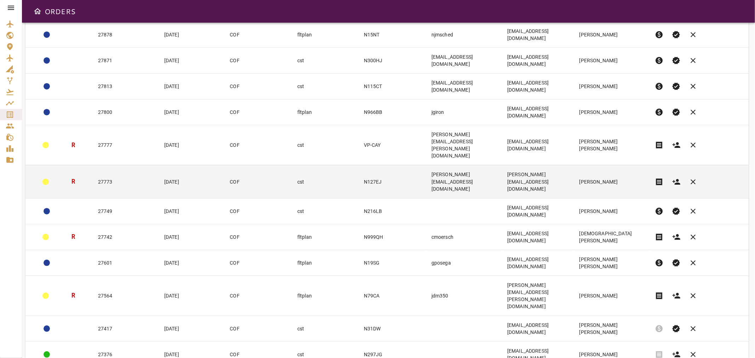
scroll to position [0, 0]
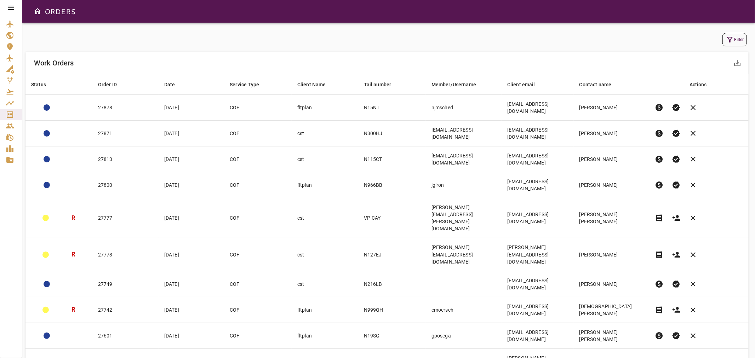
click at [329, 18] on div "ORDERS" at bounding box center [388, 11] width 733 height 23
click at [738, 41] on button "Filter" at bounding box center [735, 39] width 24 height 13
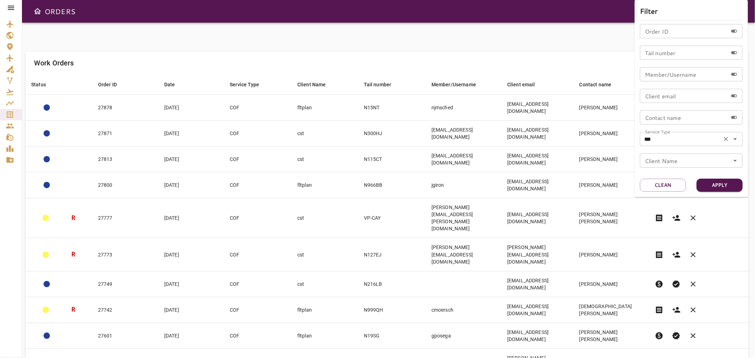
click at [735, 141] on icon "Open" at bounding box center [735, 139] width 8 height 8
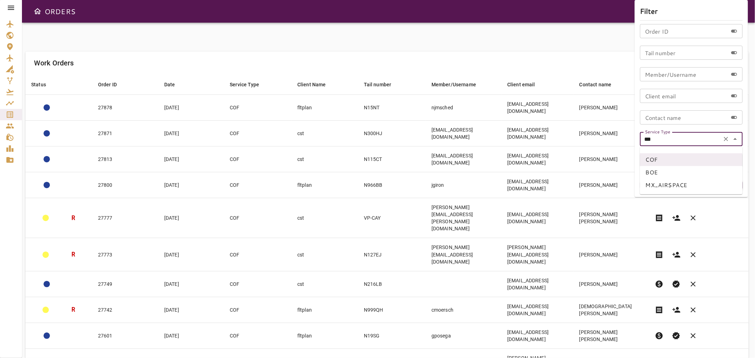
click at [668, 173] on li "BOE" at bounding box center [691, 172] width 103 height 13
type input "***"
click at [715, 181] on button "Apply" at bounding box center [720, 185] width 46 height 13
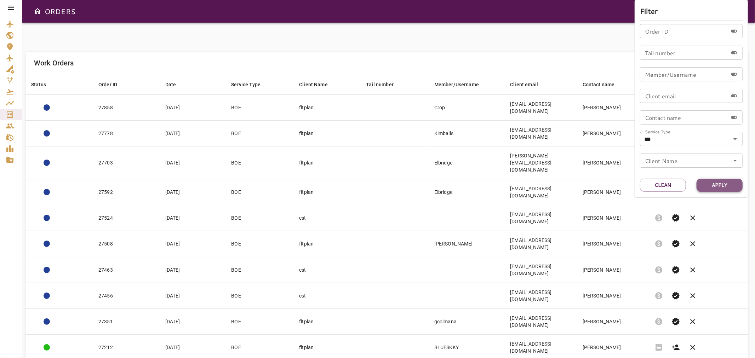
click at [719, 186] on button "Apply" at bounding box center [720, 185] width 46 height 13
click at [400, 30] on div at bounding box center [377, 179] width 755 height 358
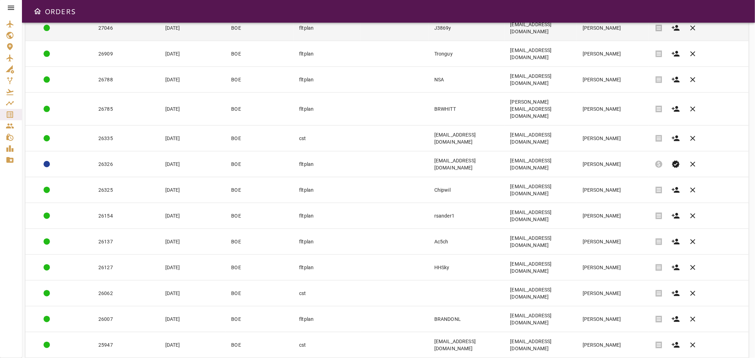
scroll to position [523, 0]
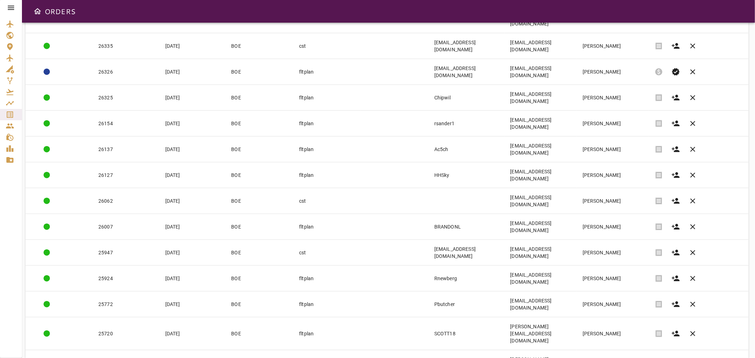
click at [646, 343] on body "ORDERS Filter Work Orders save_alt Status arrow_downward Order ID arrow_downwar…" at bounding box center [377, 179] width 755 height 358
click at [635, 315] on li "15" at bounding box center [641, 314] width 33 height 13
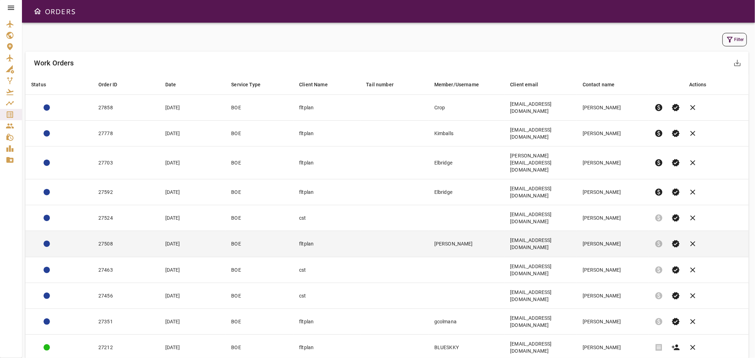
scroll to position [46, 0]
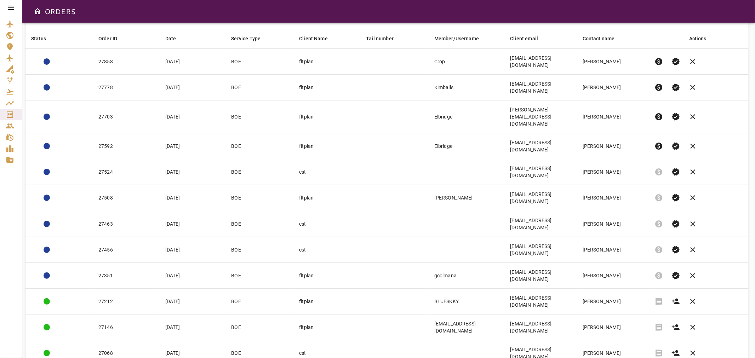
click at [644, 342] on body "ORDERS Filter Work Orders save_alt Status arrow_downward Order ID arrow_downwar…" at bounding box center [377, 179] width 755 height 358
click at [638, 334] on li "25" at bounding box center [641, 330] width 33 height 13
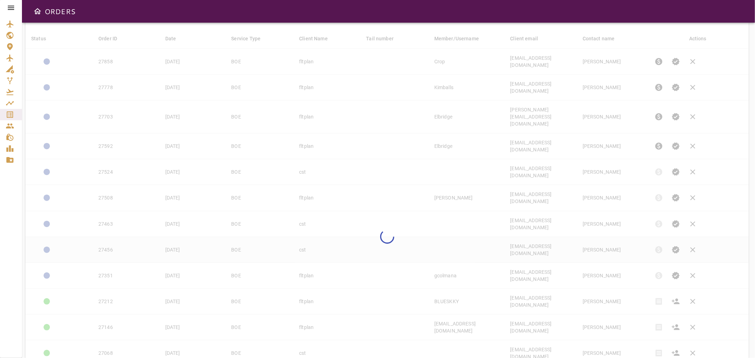
type input "**"
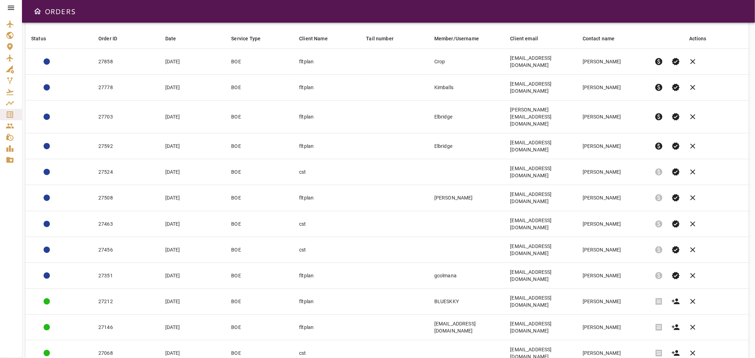
drag, startPoint x: 689, startPoint y: 4, endPoint x: 491, endPoint y: 5, distance: 197.6
click at [491, 5] on div "ORDERS" at bounding box center [388, 11] width 733 height 23
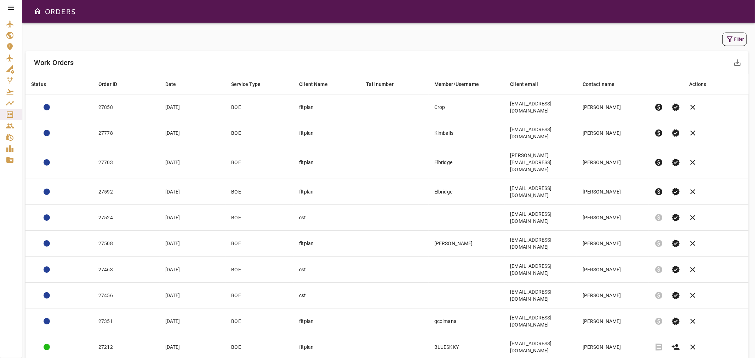
scroll to position [0, 0]
click at [735, 34] on button "Filter" at bounding box center [735, 39] width 24 height 13
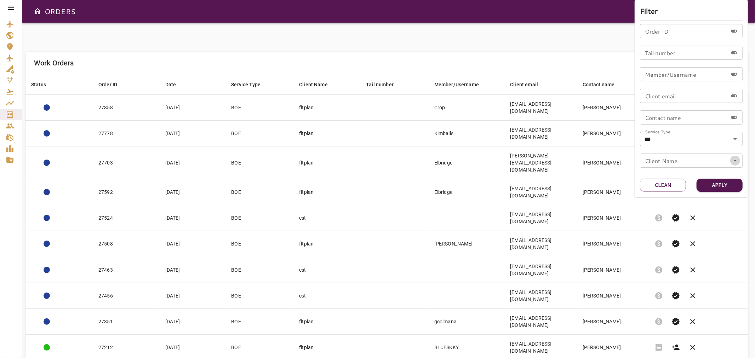
click at [739, 161] on icon "Open" at bounding box center [735, 160] width 8 height 8
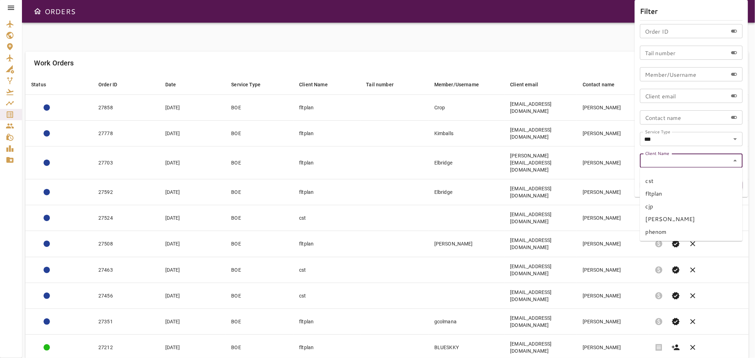
click at [662, 192] on li "fltplan" at bounding box center [691, 193] width 103 height 13
type input "*******"
click at [724, 185] on button "Apply" at bounding box center [720, 185] width 46 height 13
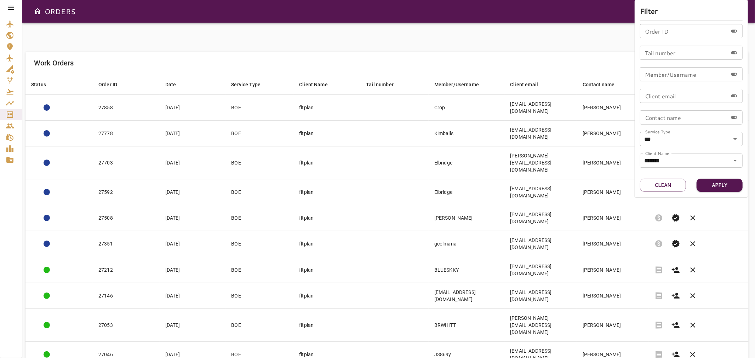
click at [437, 36] on div at bounding box center [377, 179] width 755 height 358
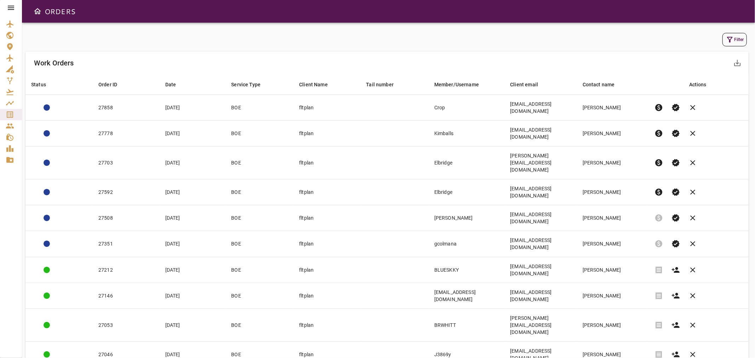
copy td "Tronguy"
drag, startPoint x: 444, startPoint y: 295, endPoint x: 420, endPoint y: 295, distance: 24.1
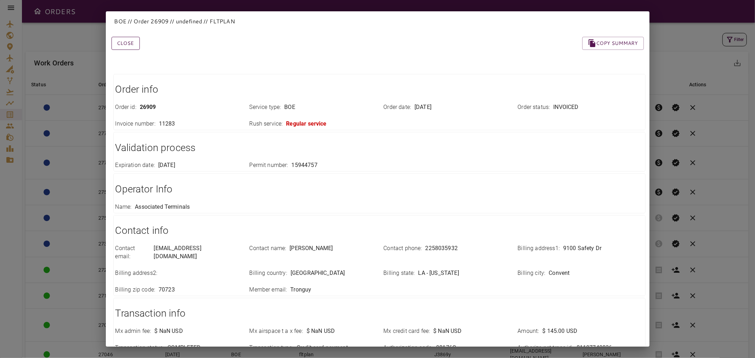
click at [126, 47] on button "Close" at bounding box center [126, 43] width 28 height 13
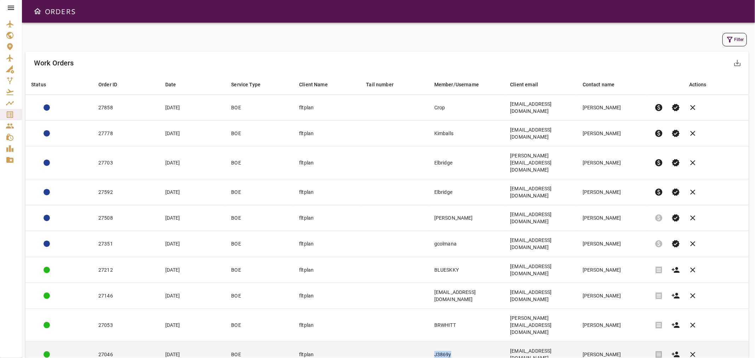
copy td "J3869y"
drag, startPoint x: 444, startPoint y: 274, endPoint x: 420, endPoint y: 273, distance: 23.7
click at [429, 342] on td "J3869y" at bounding box center [467, 355] width 76 height 26
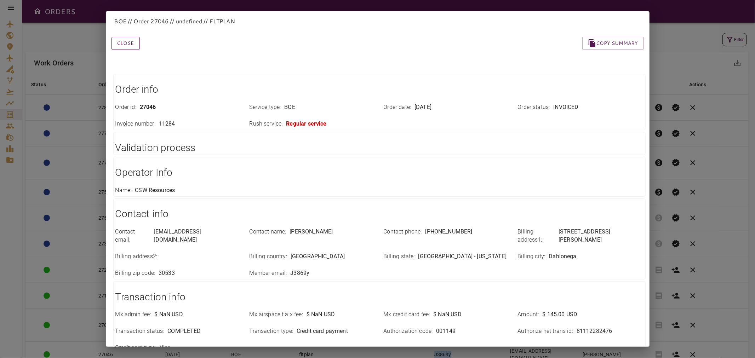
click at [135, 43] on button "Close" at bounding box center [126, 43] width 28 height 13
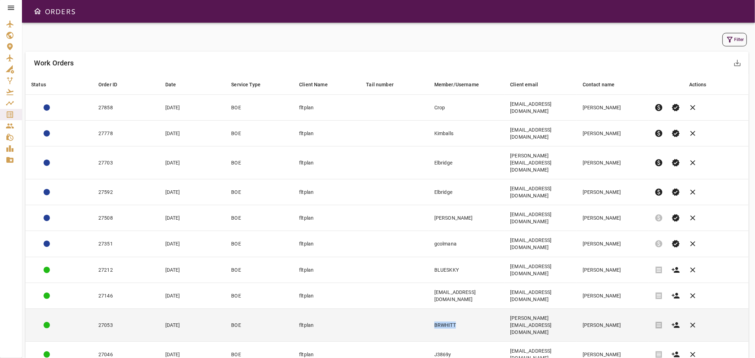
copy td "BRWHITT"
drag, startPoint x: 454, startPoint y: 255, endPoint x: 417, endPoint y: 256, distance: 36.5
click at [429, 309] on td "BRWHITT" at bounding box center [467, 325] width 76 height 33
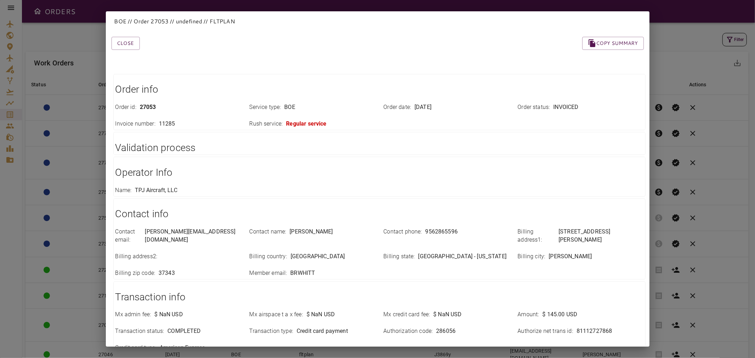
drag, startPoint x: 124, startPoint y: 46, endPoint x: 141, endPoint y: 54, distance: 18.2
click at [124, 46] on button "Close" at bounding box center [126, 43] width 28 height 13
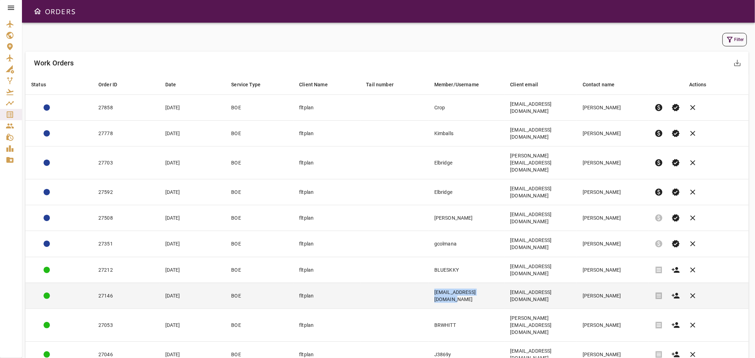
copy td "[EMAIL_ADDRESS][DOMAIN_NAME]"
drag, startPoint x: 482, startPoint y: 237, endPoint x: 417, endPoint y: 239, distance: 65.2
click at [429, 283] on td "[EMAIL_ADDRESS][DOMAIN_NAME]" at bounding box center [467, 296] width 76 height 26
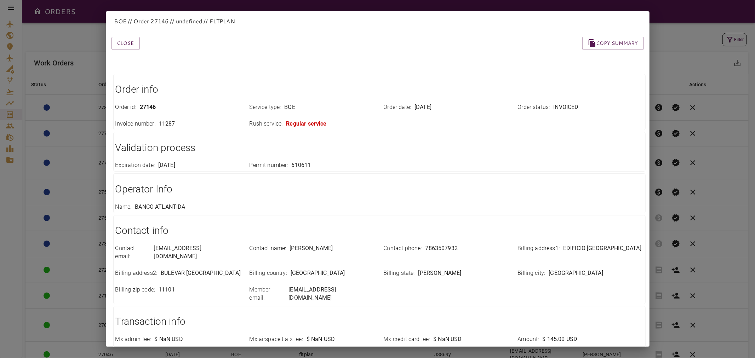
drag, startPoint x: 129, startPoint y: 45, endPoint x: 159, endPoint y: 58, distance: 32.2
click at [129, 45] on button "Close" at bounding box center [126, 43] width 28 height 13
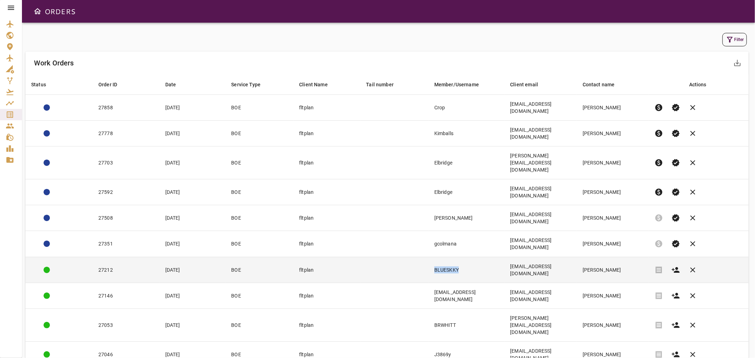
copy tr "BLUESKKY"
drag, startPoint x: 449, startPoint y: 217, endPoint x: 410, endPoint y: 217, distance: 38.9
click at [410, 257] on tr "27212 [DATE] BOE fltplan BLUESKKY [EMAIL_ADDRESS][DOMAIN_NAME] [PERSON_NAME] re…" at bounding box center [386, 270] width 723 height 26
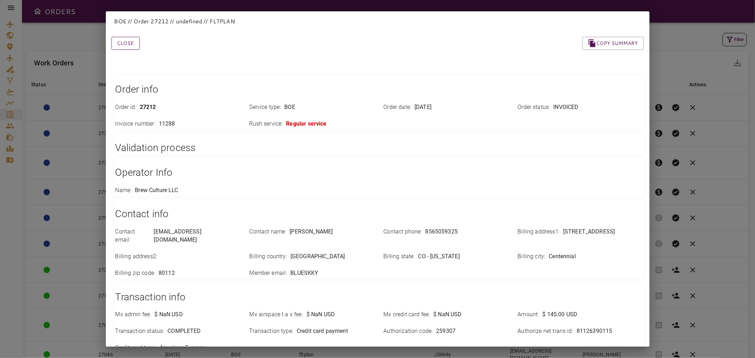
drag, startPoint x: 126, startPoint y: 47, endPoint x: 131, endPoint y: 48, distance: 5.8
click at [126, 47] on button "Close" at bounding box center [126, 43] width 28 height 13
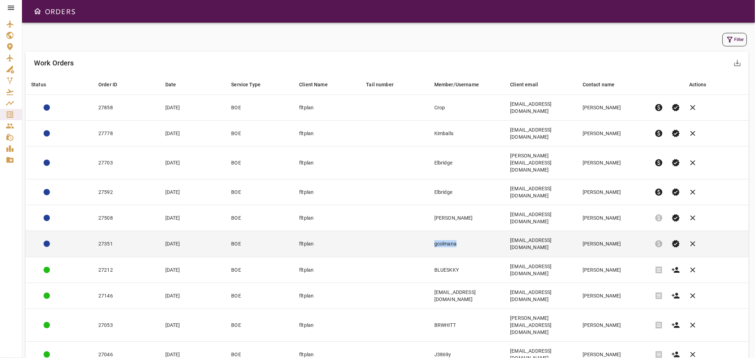
copy td "gcolmana"
drag, startPoint x: 454, startPoint y: 197, endPoint x: 419, endPoint y: 200, distance: 35.2
click at [429, 231] on td "gcolmana" at bounding box center [467, 244] width 76 height 26
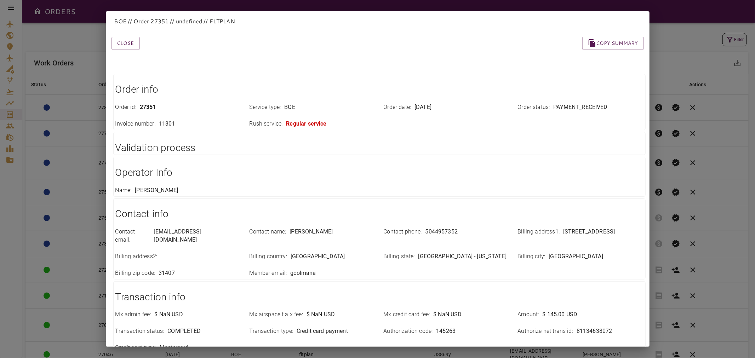
drag, startPoint x: 125, startPoint y: 46, endPoint x: 227, endPoint y: 75, distance: 105.3
click at [125, 46] on button "Close" at bounding box center [126, 43] width 28 height 13
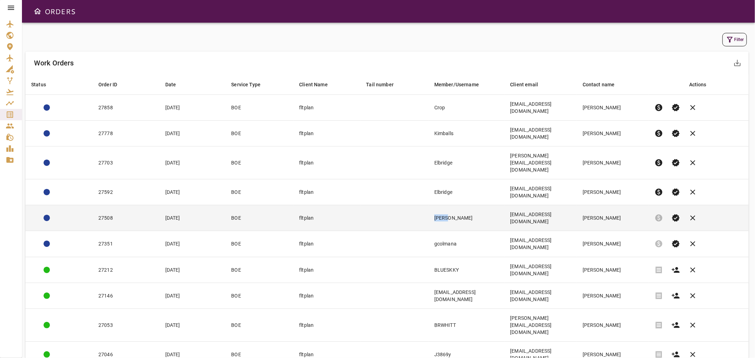
copy tr "[PERSON_NAME]"
drag, startPoint x: 438, startPoint y: 181, endPoint x: 412, endPoint y: 180, distance: 25.9
click at [412, 205] on tr "27508 [DATE] BOE fltplan [PERSON_NAME] [EMAIL_ADDRESS][DOMAIN_NAME] [PERSON_NAM…" at bounding box center [386, 218] width 723 height 26
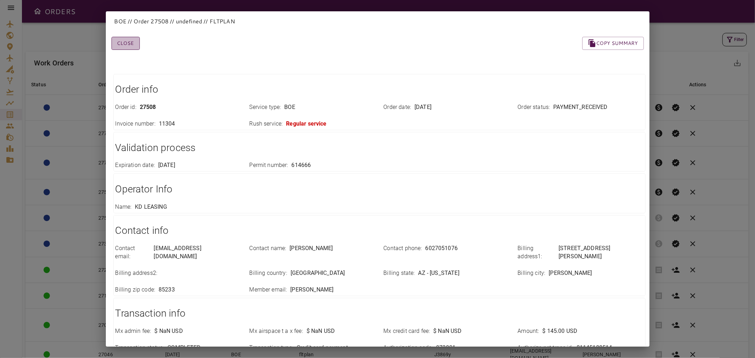
click at [133, 48] on button "Close" at bounding box center [126, 43] width 28 height 13
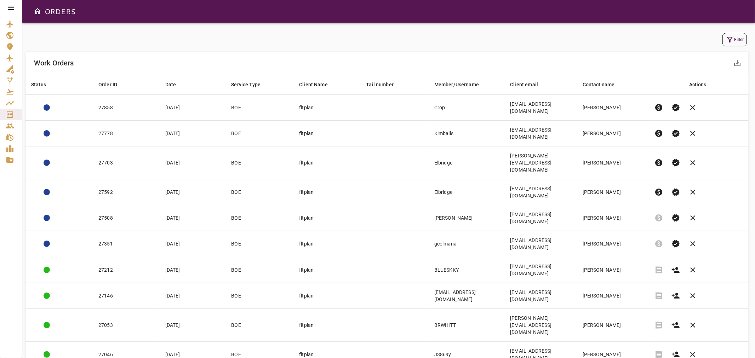
click at [388, 47] on div "Filter" at bounding box center [386, 39] width 723 height 17
click at [728, 40] on icon "button" at bounding box center [730, 39] width 8 height 8
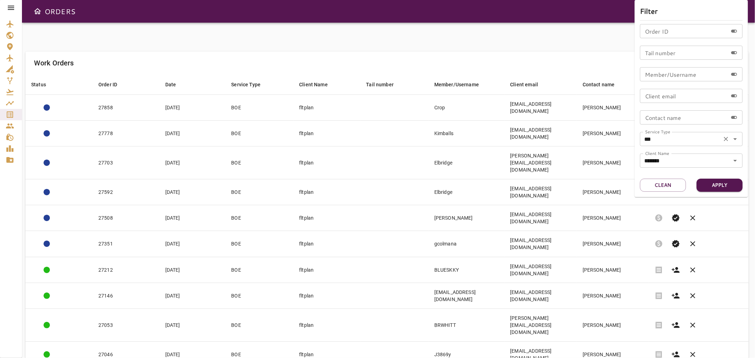
click at [739, 141] on icon "Open" at bounding box center [735, 139] width 8 height 8
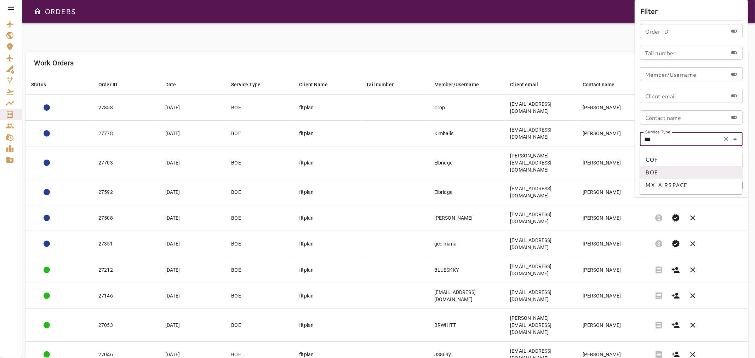
click at [656, 160] on li "COF" at bounding box center [691, 159] width 103 height 13
type input "***"
click at [716, 185] on button "Apply" at bounding box center [720, 185] width 46 height 13
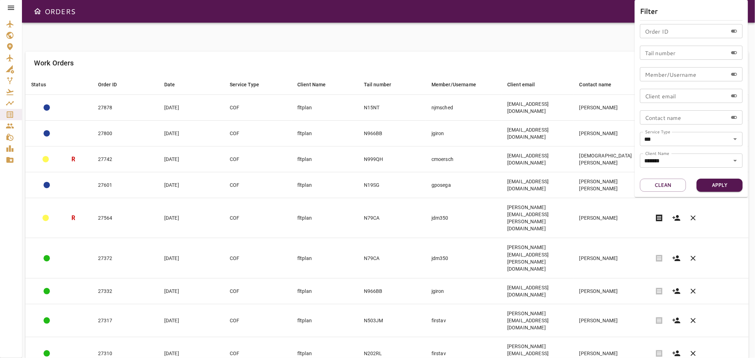
click at [440, 40] on div at bounding box center [377, 179] width 755 height 358
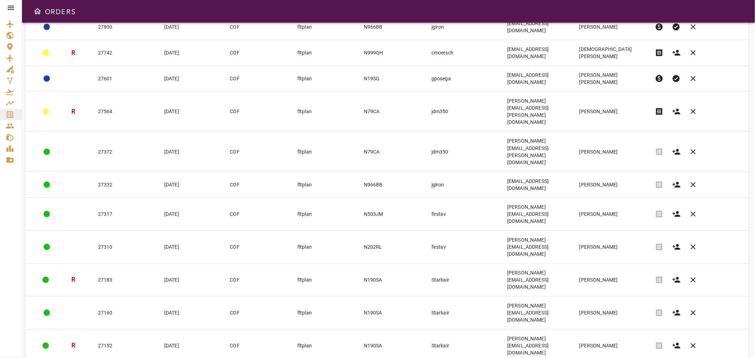
scroll to position [93, 0]
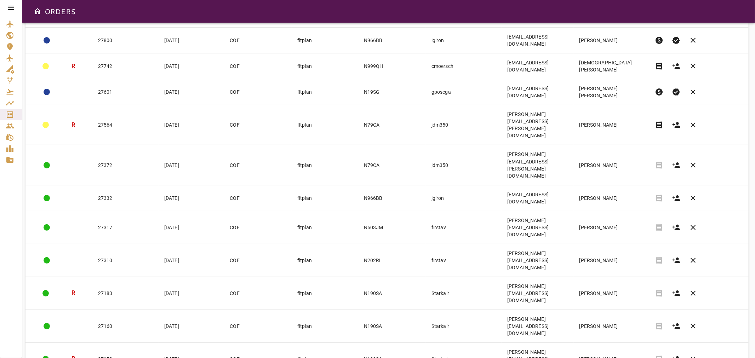
copy tr "kgradzki"
drag, startPoint x: 445, startPoint y: 249, endPoint x: 413, endPoint y: 252, distance: 32.4
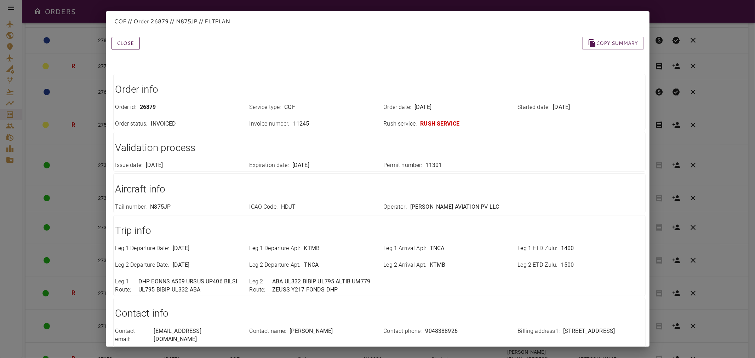
click at [136, 47] on button "Close" at bounding box center [126, 43] width 28 height 13
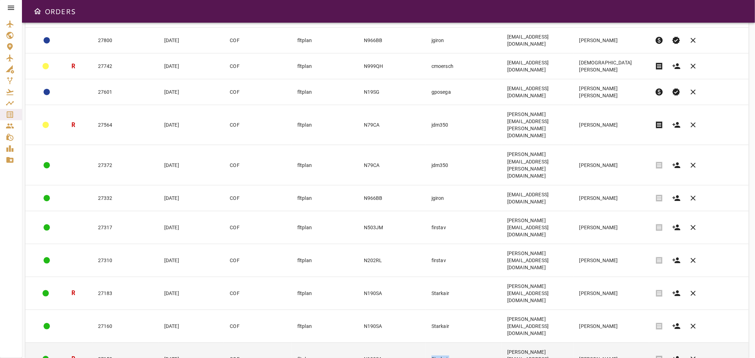
copy tr "Starkair"
drag, startPoint x: 444, startPoint y: 230, endPoint x: 400, endPoint y: 230, distance: 43.9
click at [400, 343] on tr "R 27152 [DATE] COF fltplan N190SA Starkair [PERSON_NAME][EMAIL_ADDRESS][DOMAIN_…" at bounding box center [386, 359] width 723 height 33
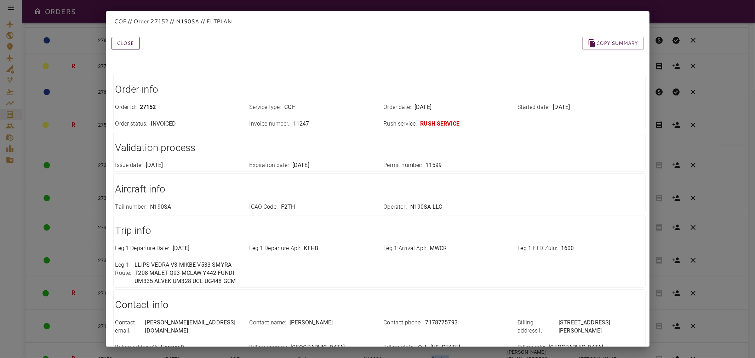
click at [123, 46] on button "Close" at bounding box center [126, 43] width 28 height 13
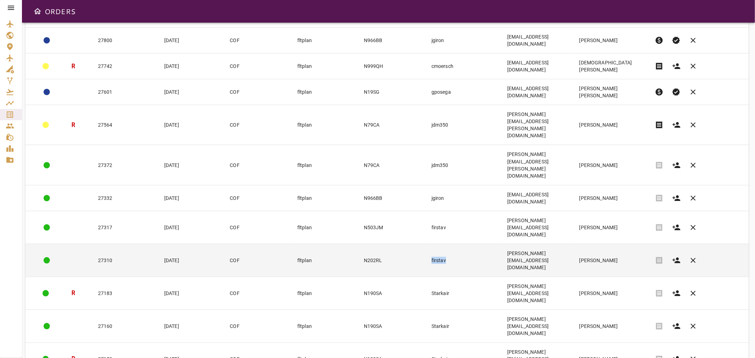
copy td "firstav"
drag, startPoint x: 441, startPoint y: 172, endPoint x: 420, endPoint y: 174, distance: 20.6
click at [426, 244] on td "firstav" at bounding box center [464, 260] width 76 height 33
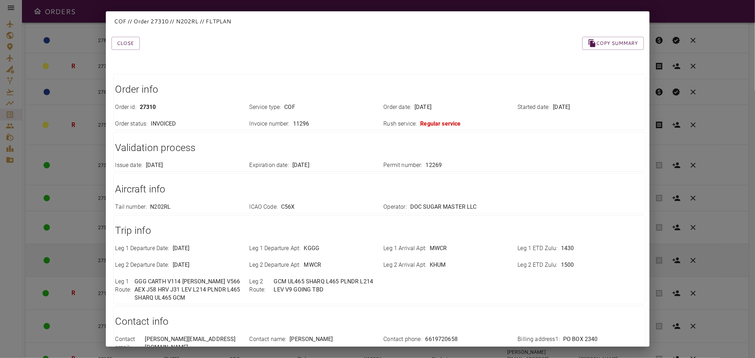
click at [420, 174] on div "Aircraft info Tail number : N202RL ICAO Code : C56X Operator : DOC SUGAR MASTER…" at bounding box center [379, 193] width 533 height 40
drag, startPoint x: 126, startPoint y: 47, endPoint x: 132, endPoint y: 51, distance: 7.4
click at [126, 47] on button "Close" at bounding box center [126, 43] width 28 height 13
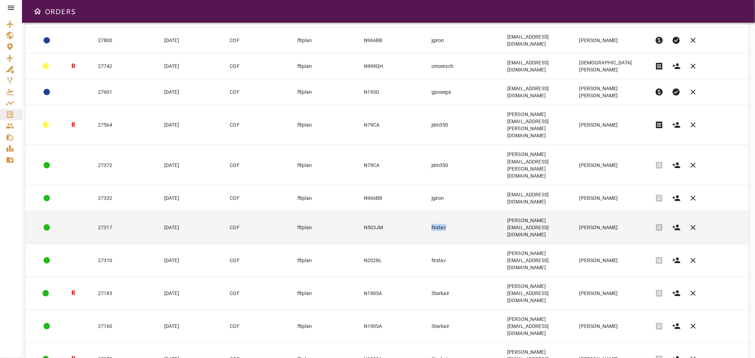
drag, startPoint x: 442, startPoint y: 150, endPoint x: 413, endPoint y: 154, distance: 28.5
click at [413, 211] on tr "27317 [DATE] COF fltplan N503JM firstav [PERSON_NAME][EMAIL_ADDRESS][DOMAIN_NAM…" at bounding box center [386, 227] width 723 height 33
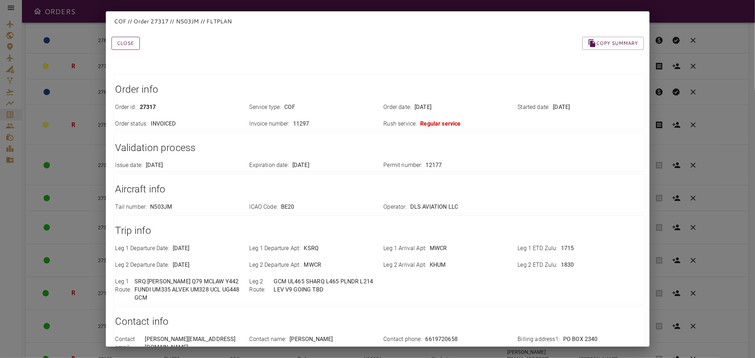
click at [125, 44] on button "Close" at bounding box center [126, 43] width 28 height 13
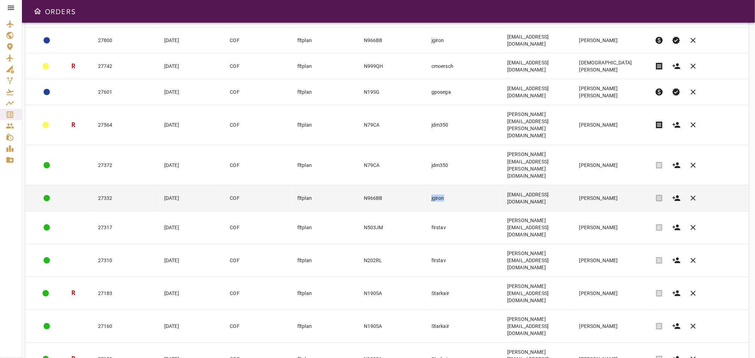
drag, startPoint x: 440, startPoint y: 131, endPoint x: 419, endPoint y: 133, distance: 21.0
click at [426, 185] on td "jgiron" at bounding box center [464, 198] width 76 height 26
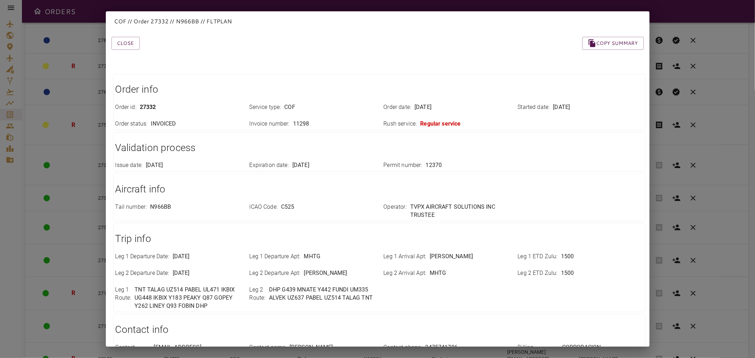
drag, startPoint x: 130, startPoint y: 44, endPoint x: 149, endPoint y: 47, distance: 19.0
click at [130, 44] on button "Close" at bounding box center [126, 43] width 28 height 13
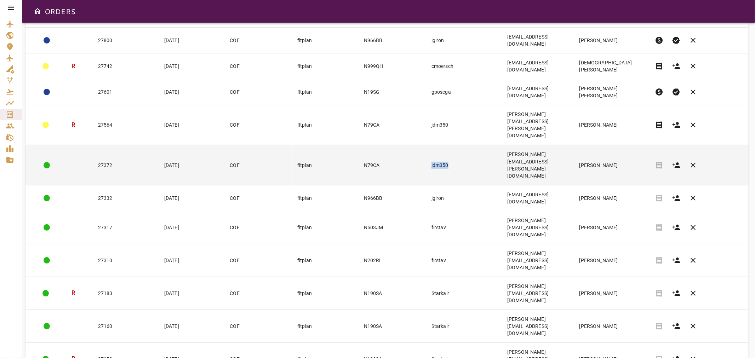
drag, startPoint x: 447, startPoint y: 114, endPoint x: 417, endPoint y: 114, distance: 30.5
click at [426, 145] on td "jdm350" at bounding box center [464, 165] width 76 height 40
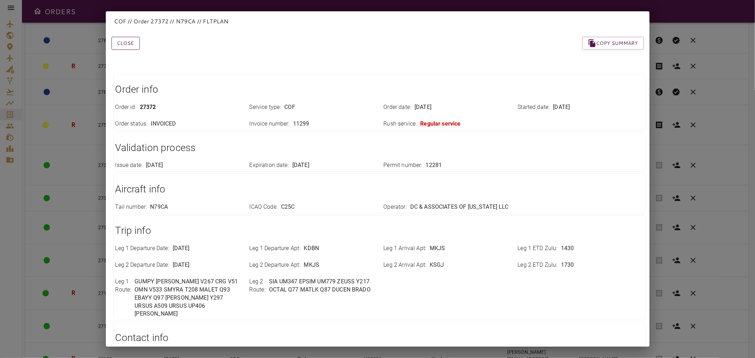
click at [127, 45] on button "Close" at bounding box center [126, 43] width 28 height 13
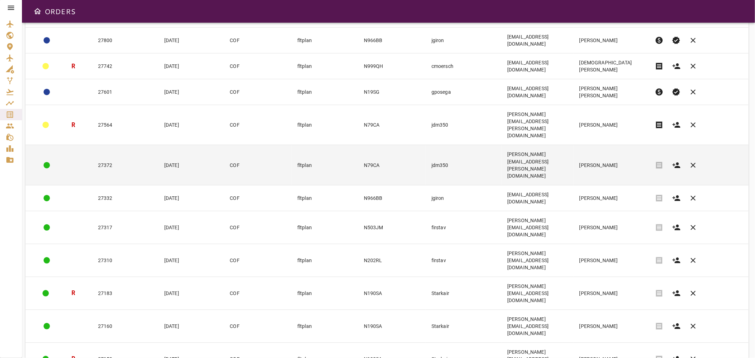
click at [719, 157] on div "receipt clear" at bounding box center [699, 165] width 96 height 17
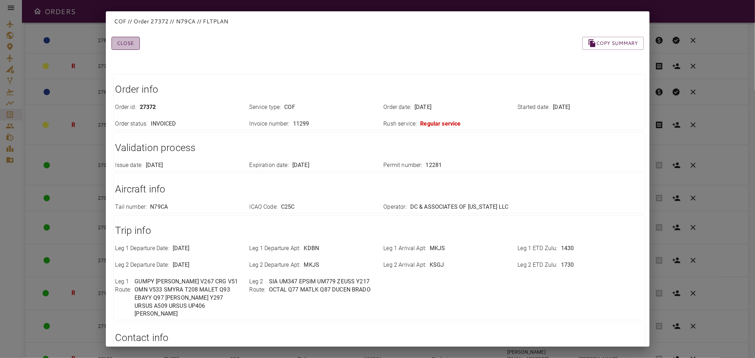
click at [125, 45] on button "Close" at bounding box center [126, 43] width 28 height 13
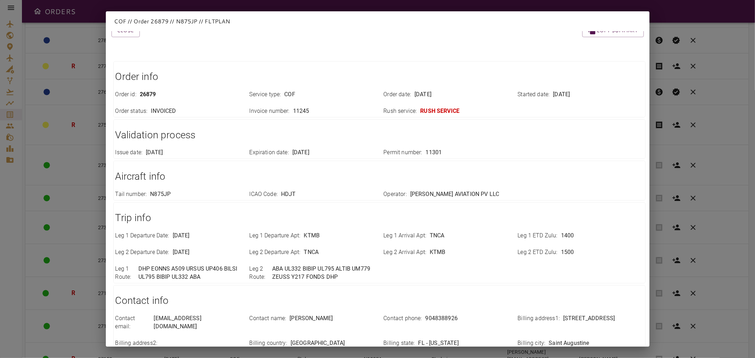
scroll to position [0, 0]
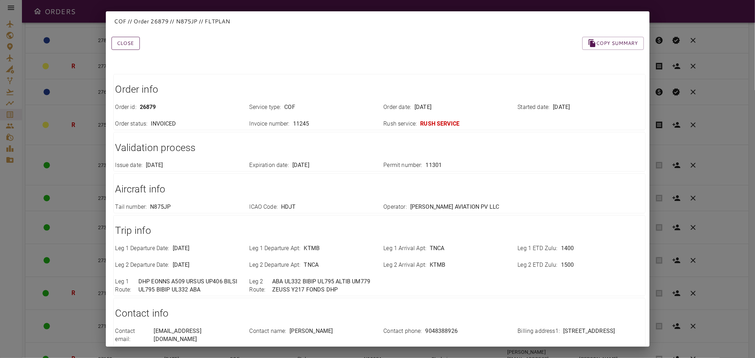
click at [132, 42] on button "Close" at bounding box center [126, 43] width 28 height 13
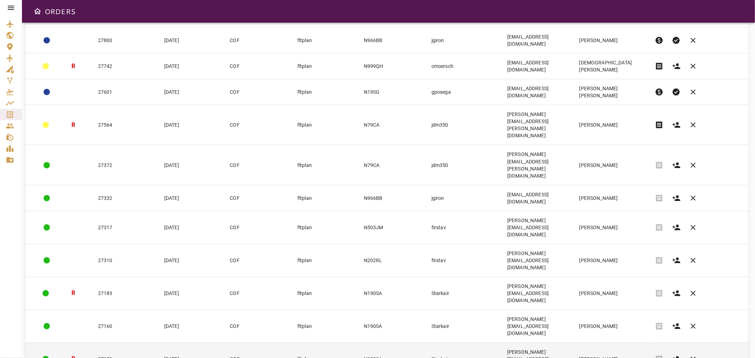
click at [403, 343] on td "N190SA" at bounding box center [392, 359] width 68 height 33
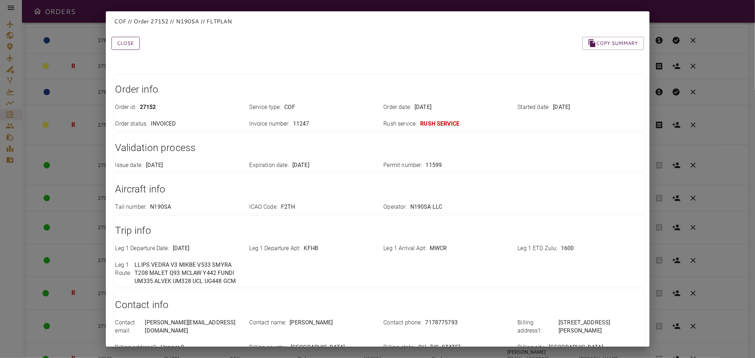
click at [128, 43] on button "Close" at bounding box center [126, 43] width 28 height 13
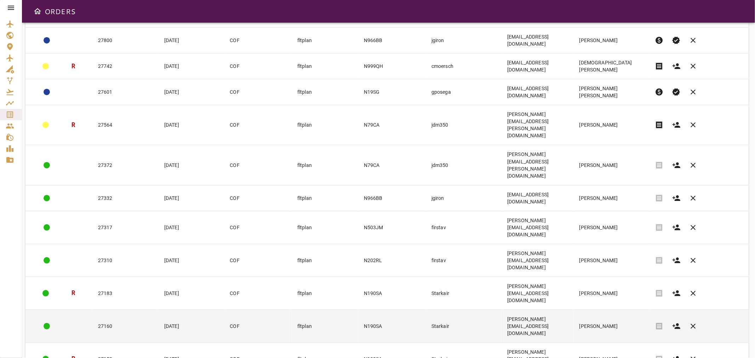
click at [144, 310] on td "27160" at bounding box center [125, 326] width 66 height 33
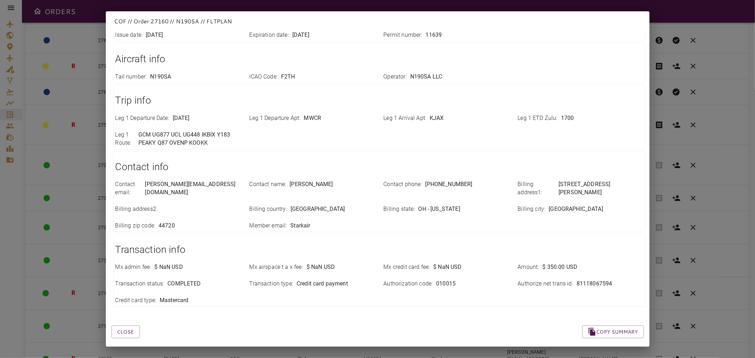
scroll to position [131, 0]
click at [132, 325] on button "Close" at bounding box center [126, 331] width 28 height 13
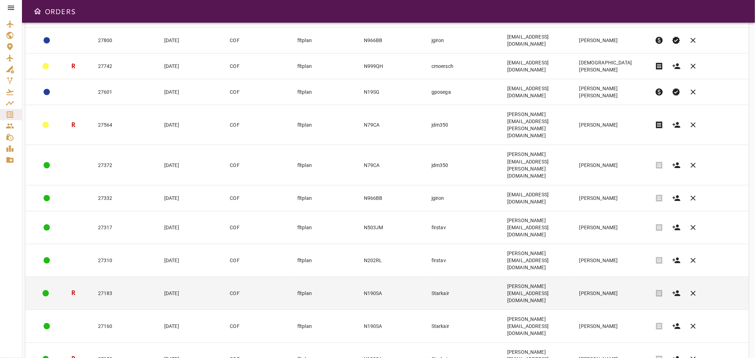
click at [120, 277] on td "27183" at bounding box center [125, 293] width 66 height 33
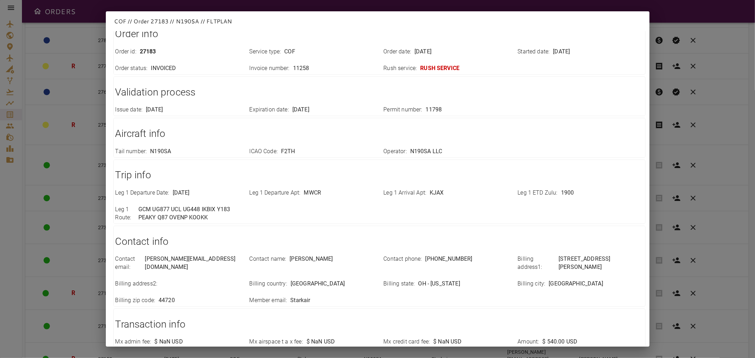
scroll to position [0, 0]
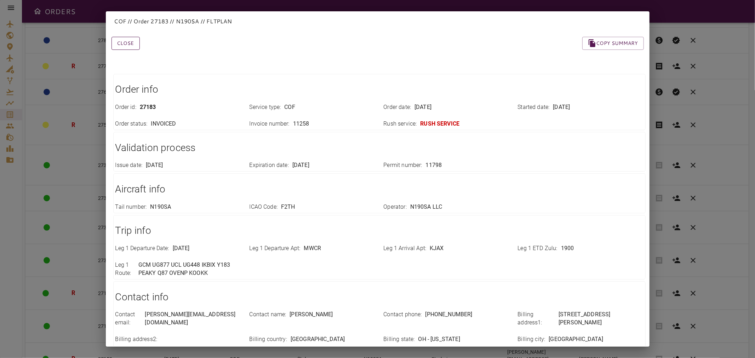
click at [132, 48] on button "Close" at bounding box center [126, 43] width 28 height 13
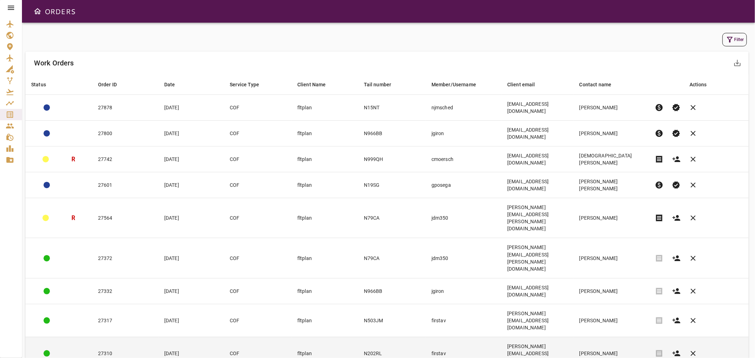
click at [148, 337] on td "27310" at bounding box center [125, 353] width 66 height 33
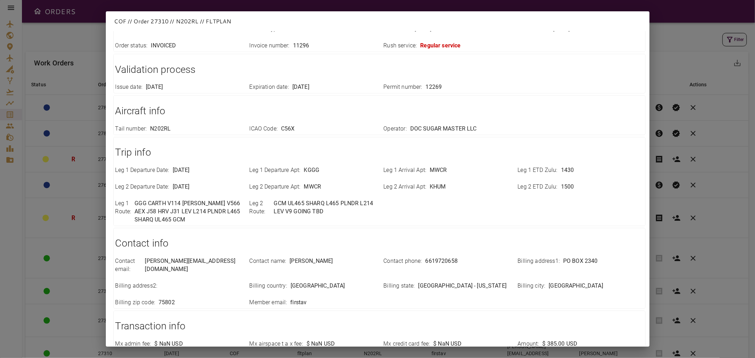
scroll to position [156, 0]
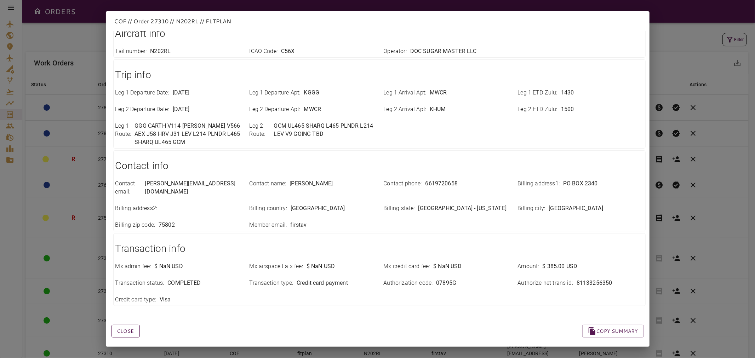
click at [125, 329] on button "Close" at bounding box center [126, 331] width 28 height 13
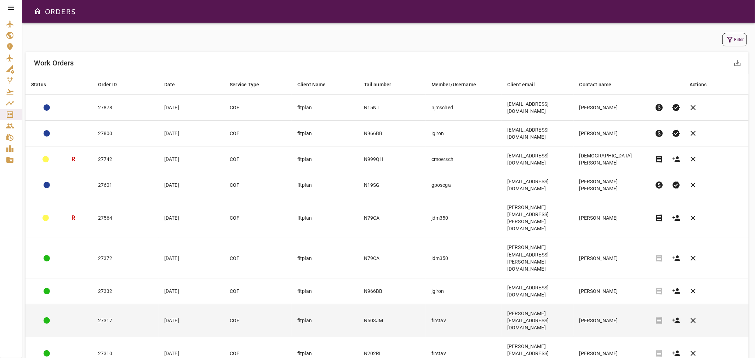
click at [130, 304] on td "27317" at bounding box center [125, 320] width 66 height 33
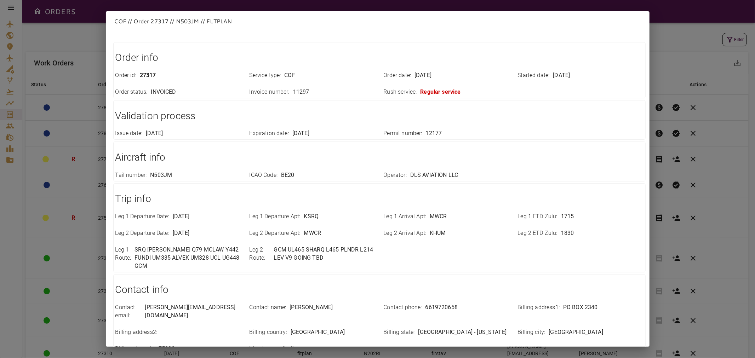
scroll to position [0, 0]
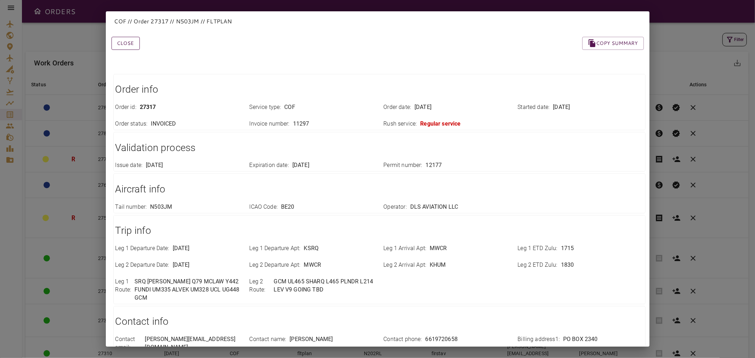
click at [127, 41] on button "Close" at bounding box center [126, 43] width 28 height 13
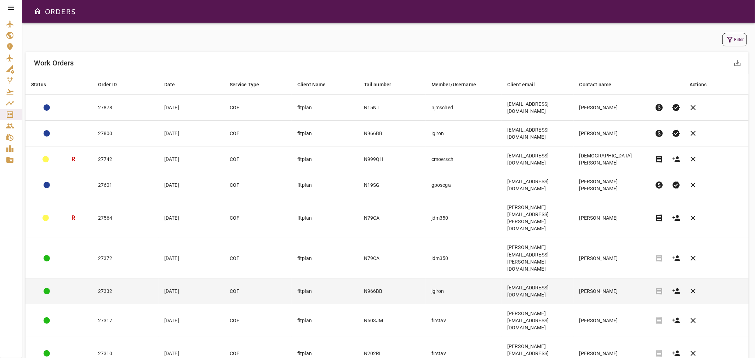
click at [397, 278] on td "N966BB" at bounding box center [392, 291] width 68 height 26
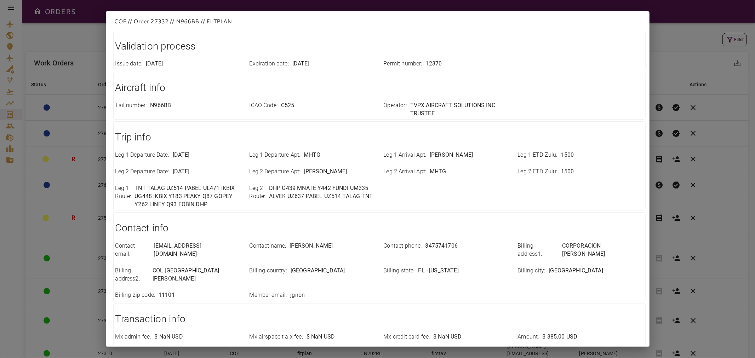
scroll to position [164, 0]
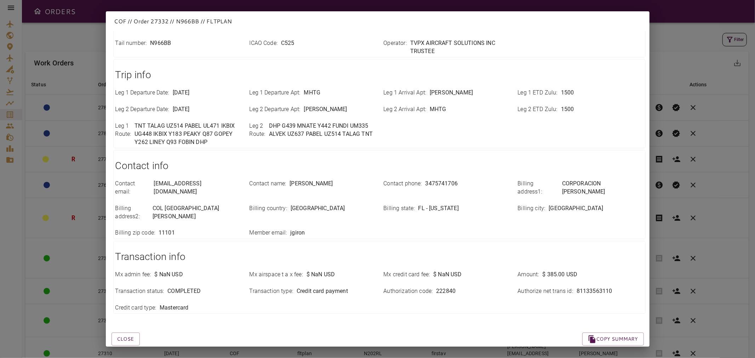
click at [65, 29] on div "COF // Order 27332 // N966BB // FLTPLAN Close Copy summary Order info Order id …" at bounding box center [377, 179] width 755 height 358
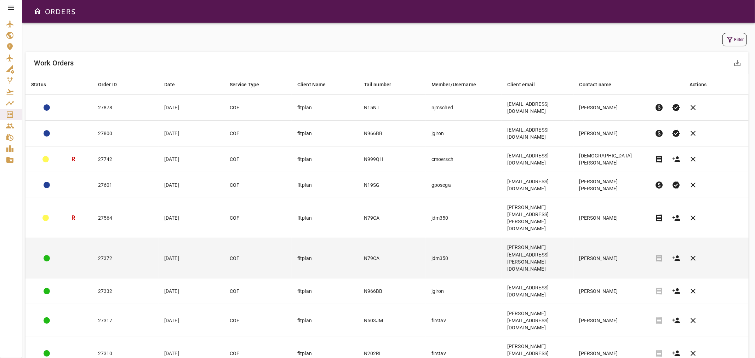
click at [340, 238] on td "fltplan" at bounding box center [325, 258] width 67 height 40
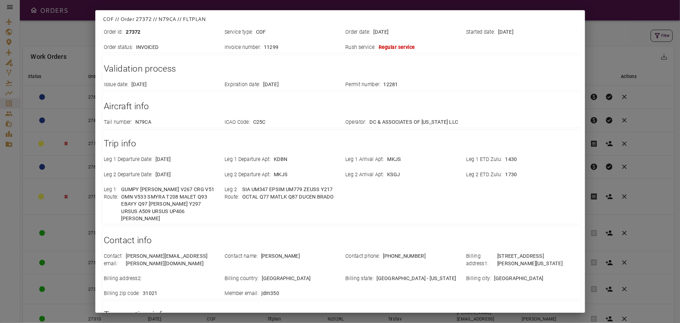
scroll to position [0, 0]
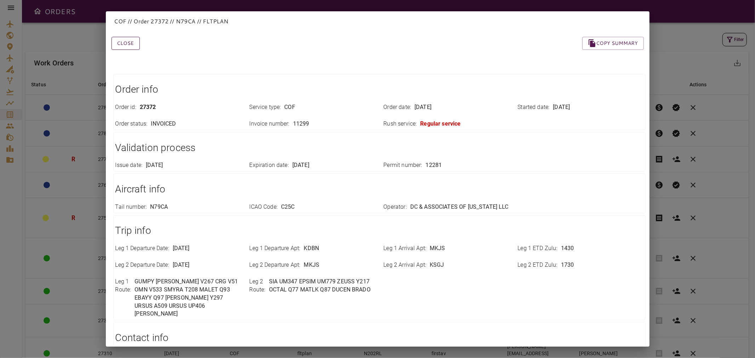
click at [129, 45] on button "Close" at bounding box center [126, 43] width 28 height 13
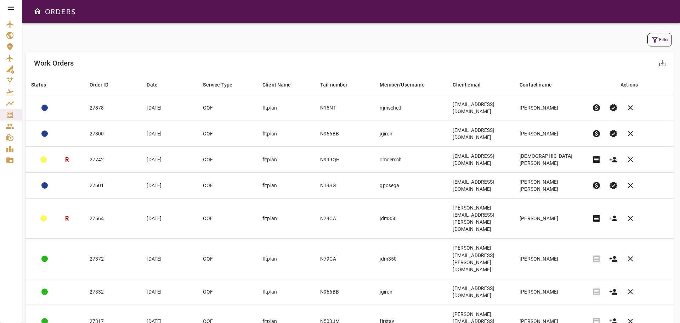
drag, startPoint x: 746, startPoint y: 0, endPoint x: 414, endPoint y: 58, distance: 336.4
click at [414, 58] on div "Work Orders save_alt" at bounding box center [349, 63] width 648 height 23
drag, startPoint x: 653, startPoint y: 2, endPoint x: 439, endPoint y: 39, distance: 216.4
click at [441, 39] on div "Filter" at bounding box center [349, 39] width 644 height 13
